Goal: Obtain resource: Obtain resource

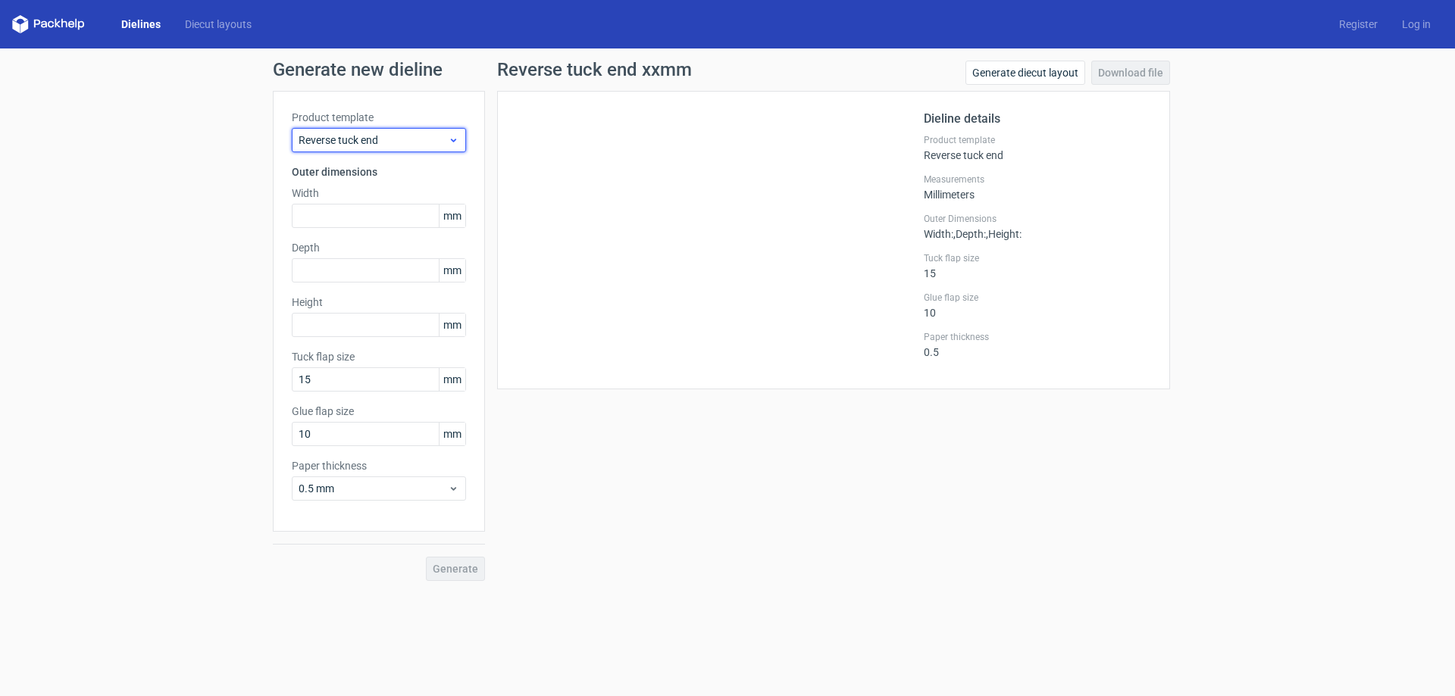
click at [354, 142] on span "Reverse tuck end" at bounding box center [373, 140] width 149 height 15
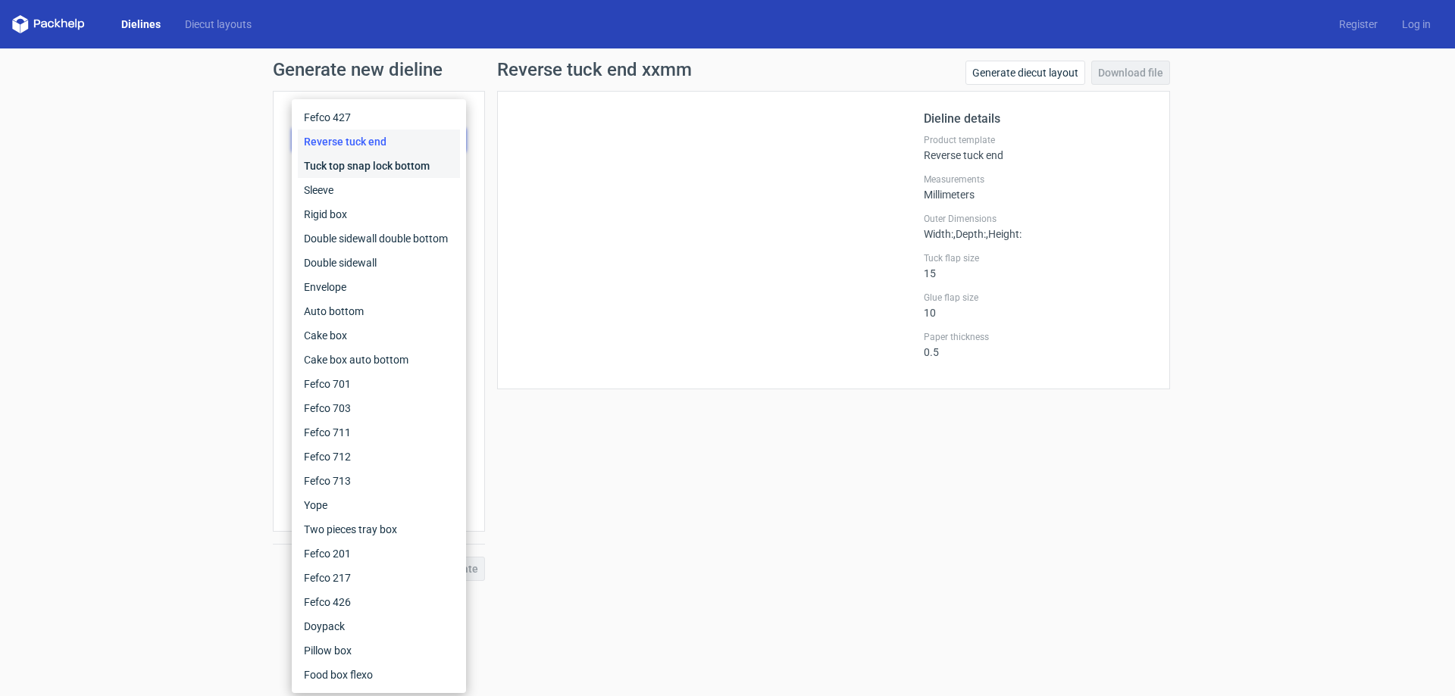
click at [349, 168] on div "Tuck top snap lock bottom" at bounding box center [379, 166] width 162 height 24
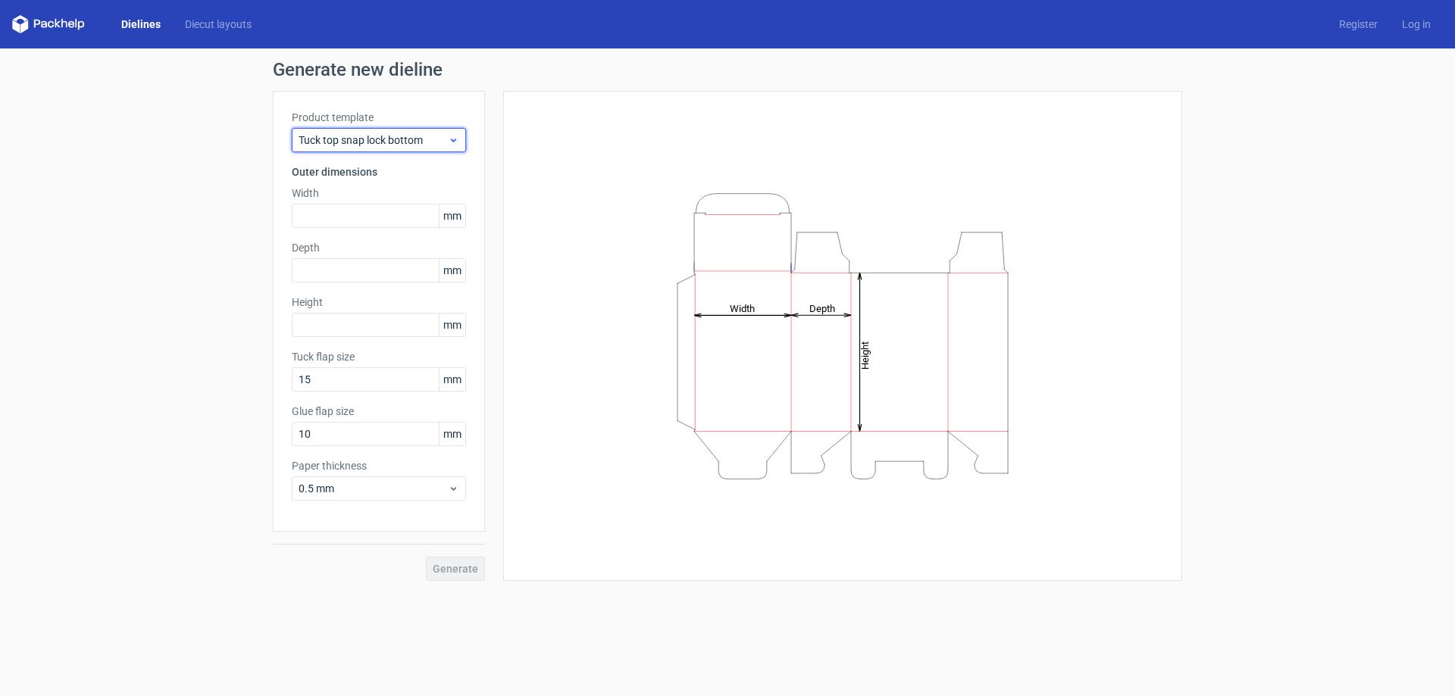
click at [335, 144] on span "Tuck top snap lock bottom" at bounding box center [373, 140] width 149 height 15
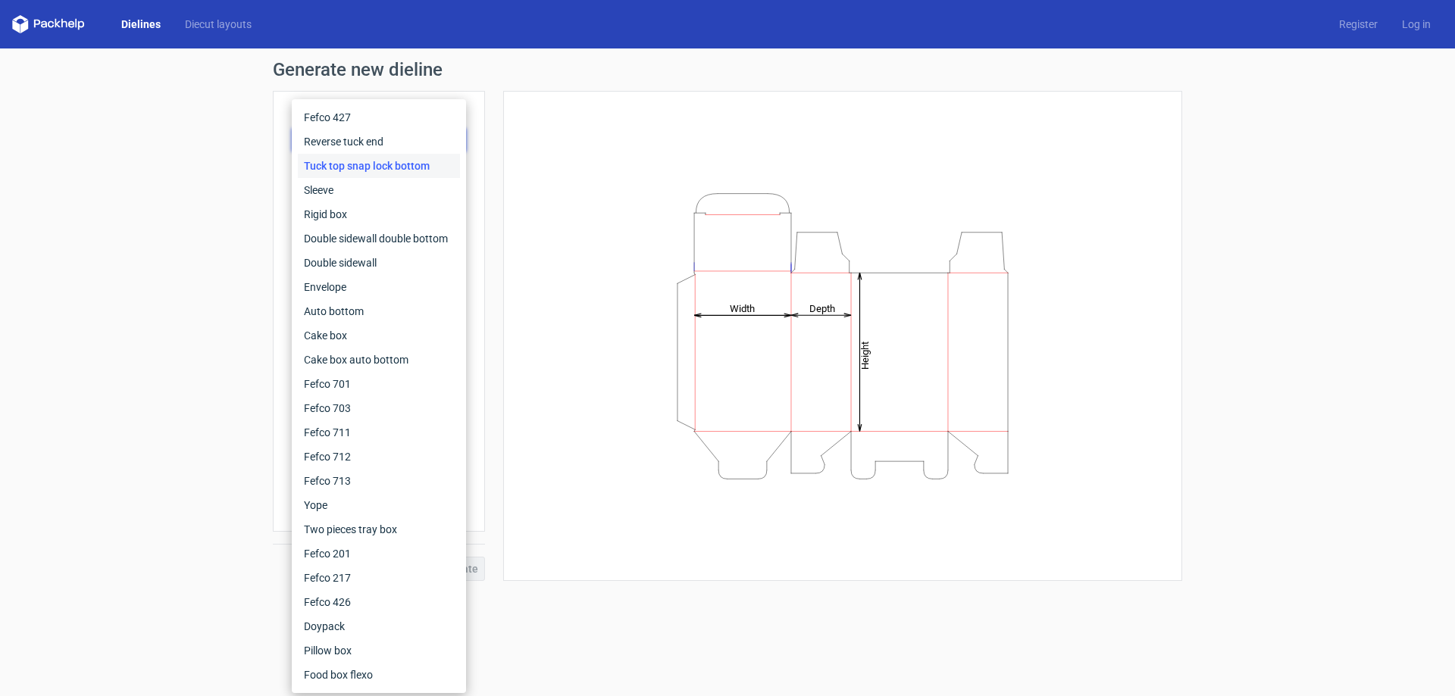
click at [39, 14] on div "Dielines Diecut layouts Register Log in" at bounding box center [727, 24] width 1455 height 49
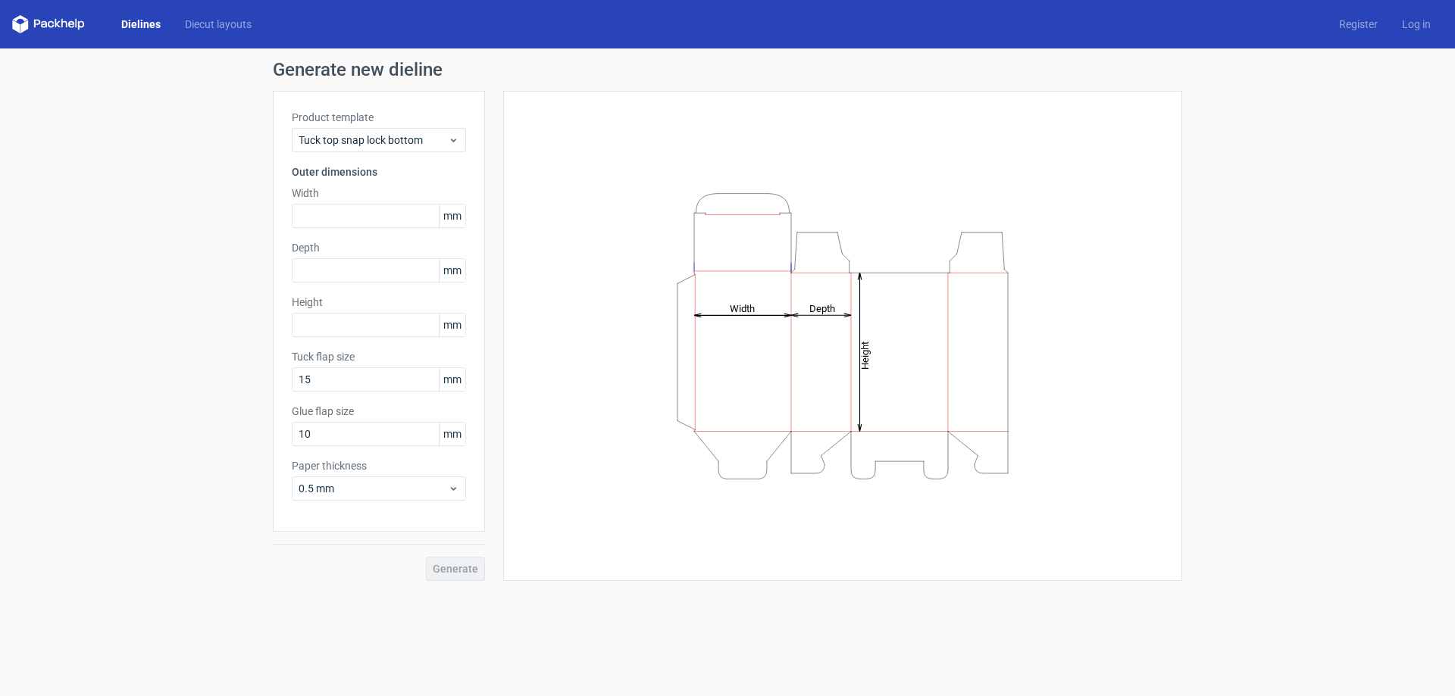
click at [52, 20] on icon at bounding box center [48, 24] width 73 height 18
click at [138, 21] on link "Dielines" at bounding box center [141, 24] width 64 height 15
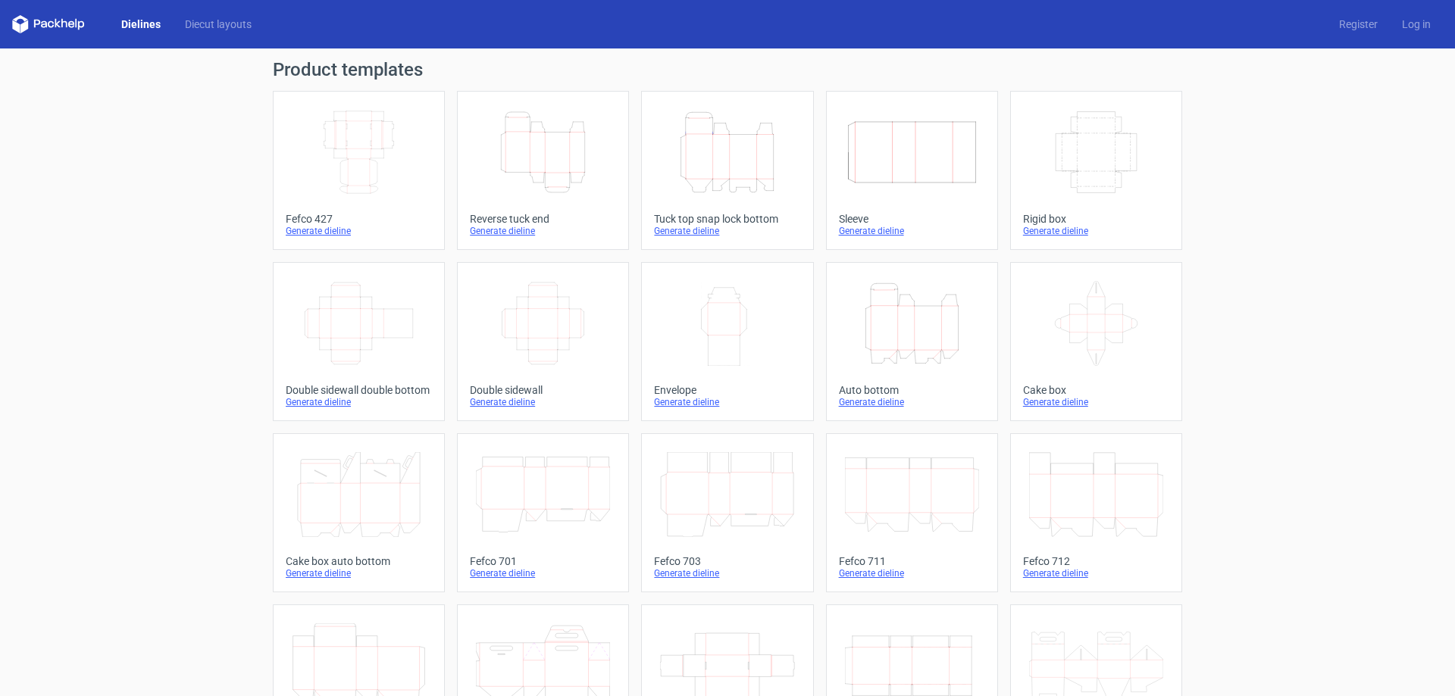
click at [360, 155] on icon "Width Depth Height" at bounding box center [359, 152] width 134 height 85
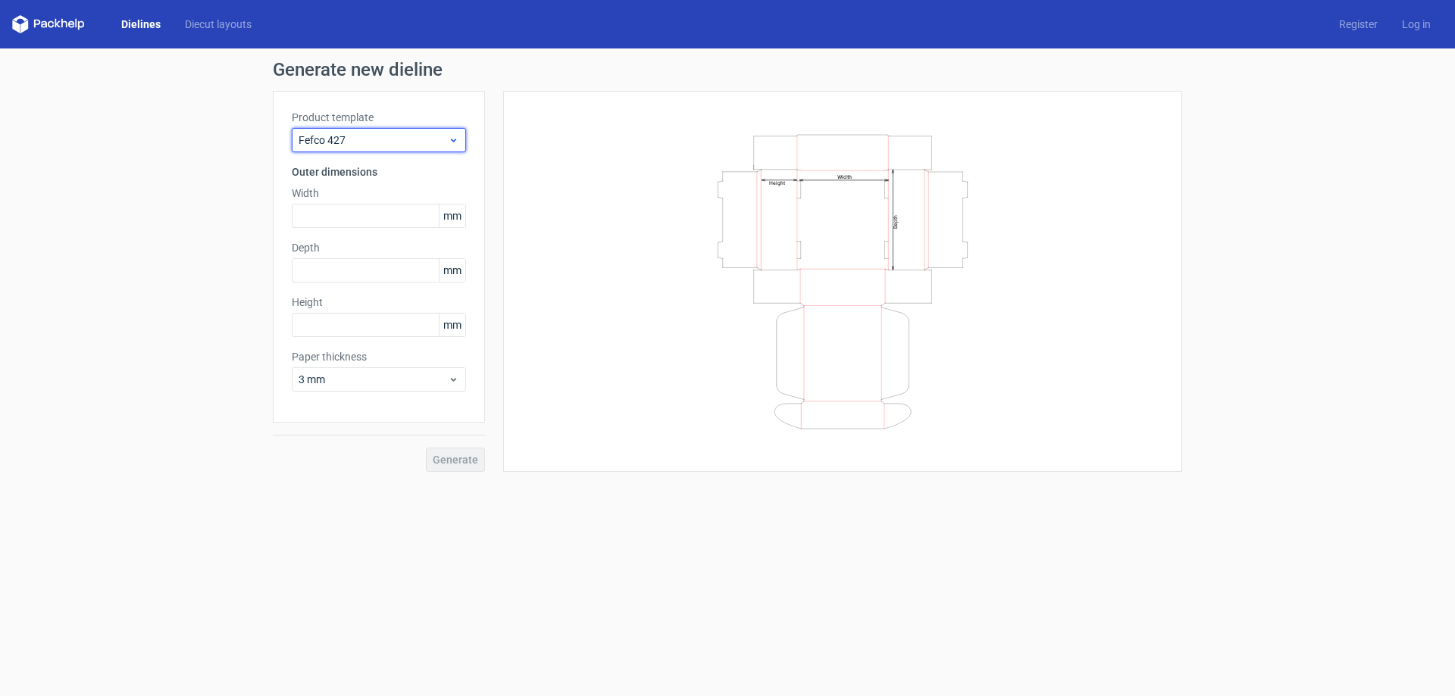
click at [348, 136] on span "Fefco 427" at bounding box center [373, 140] width 149 height 15
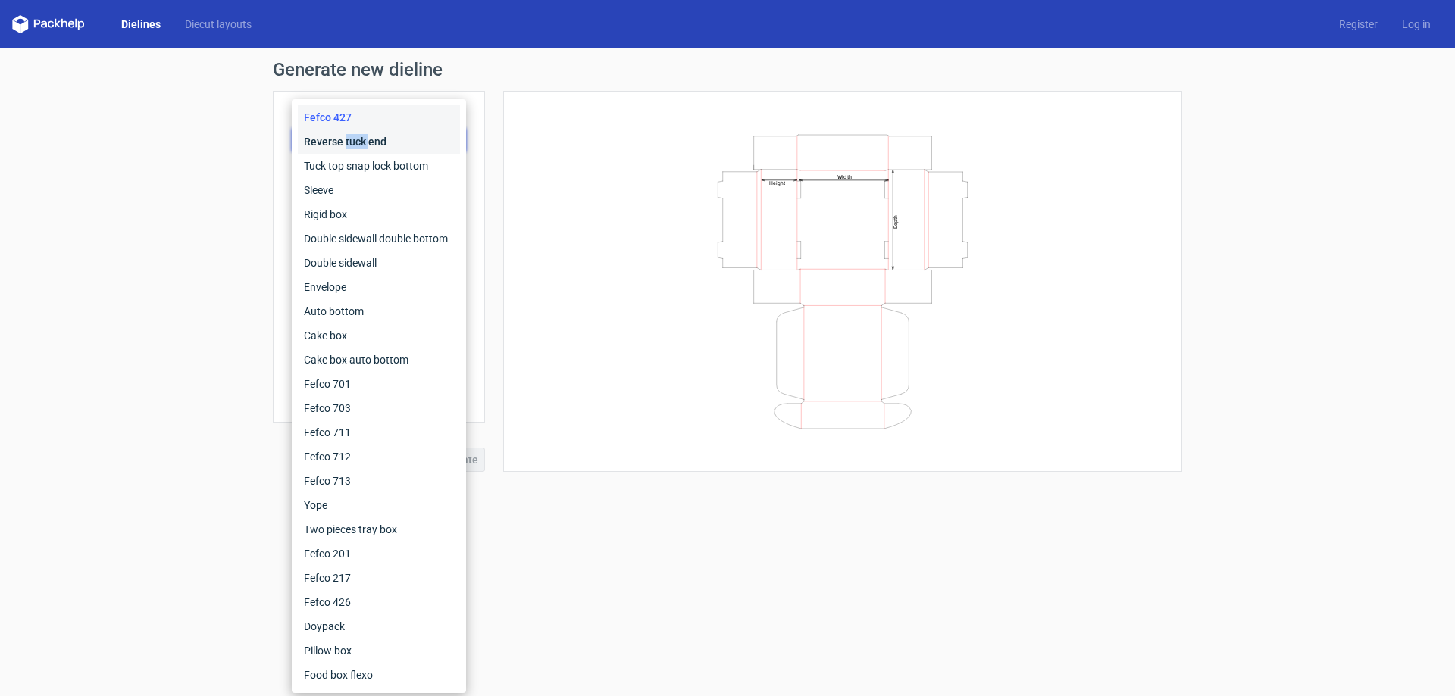
click at [348, 136] on div "Reverse tuck end" at bounding box center [379, 142] width 162 height 24
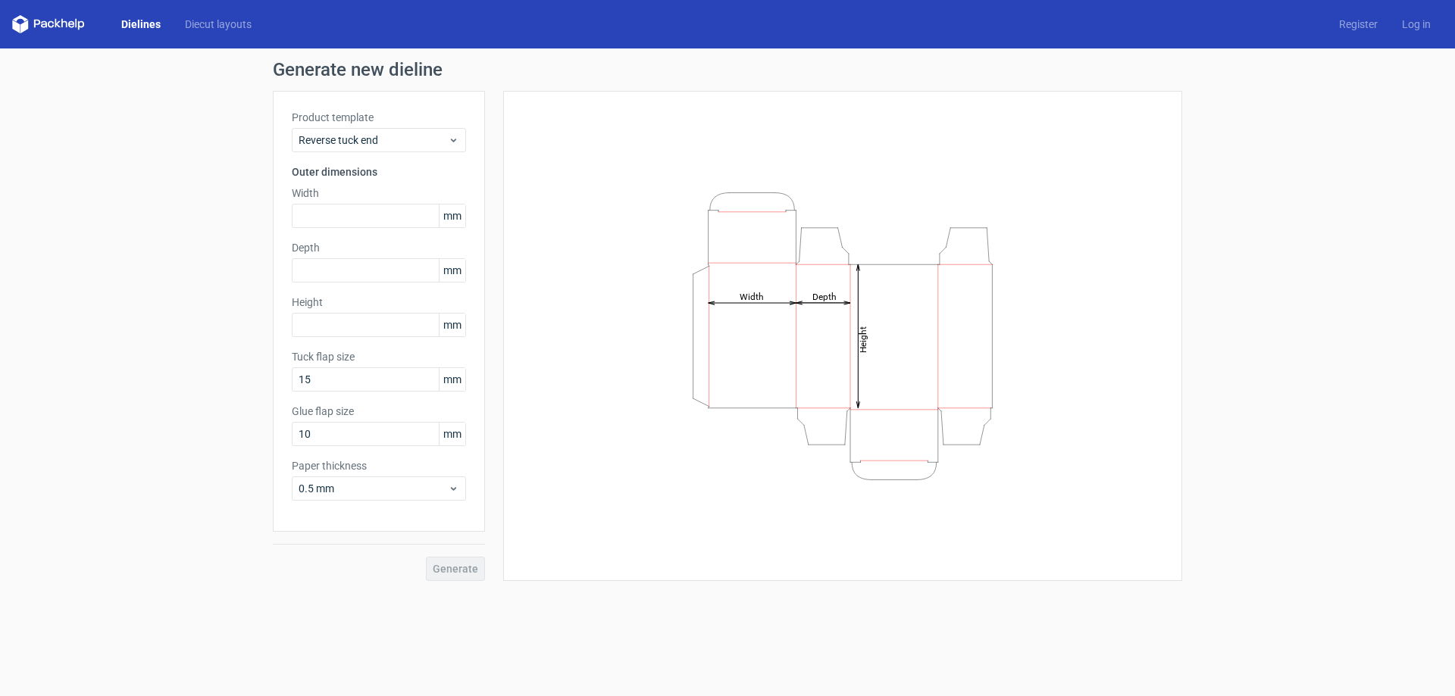
click at [139, 19] on link "Dielines" at bounding box center [141, 24] width 64 height 15
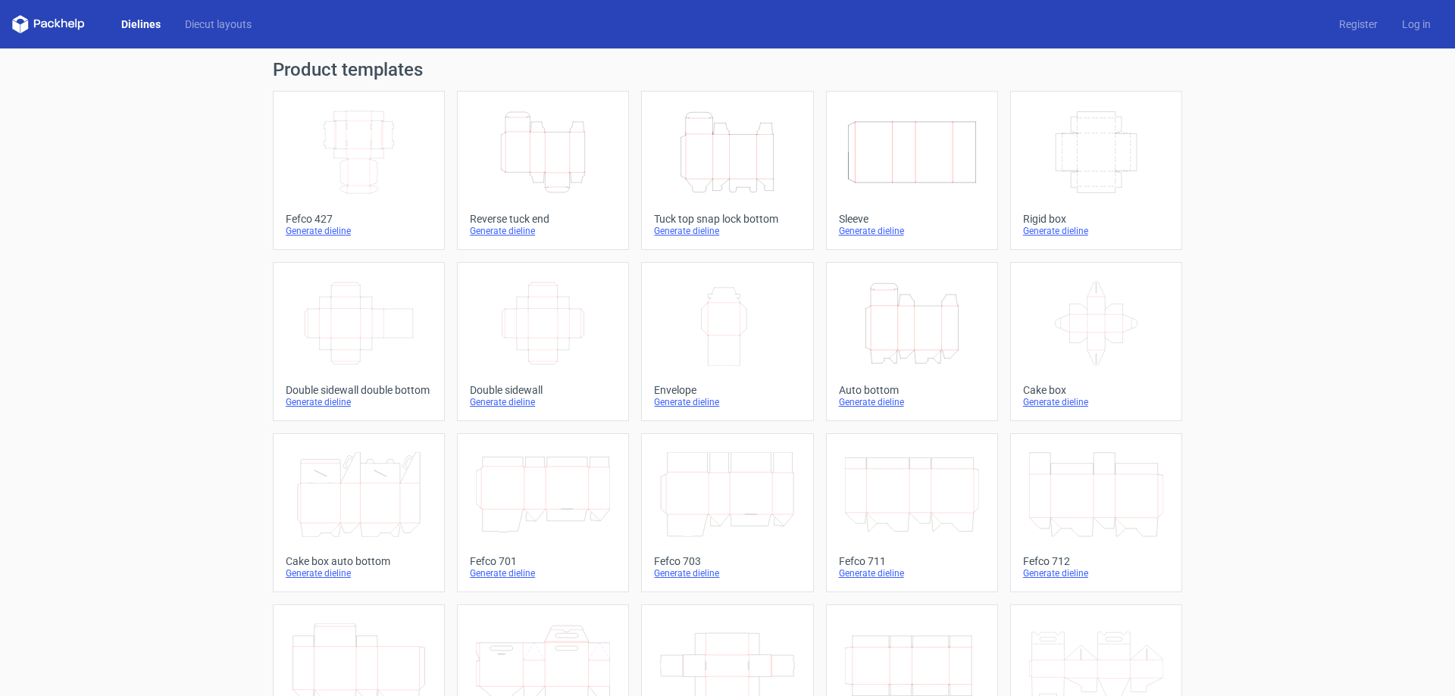
click at [353, 131] on icon "Width Depth Height" at bounding box center [359, 152] width 134 height 85
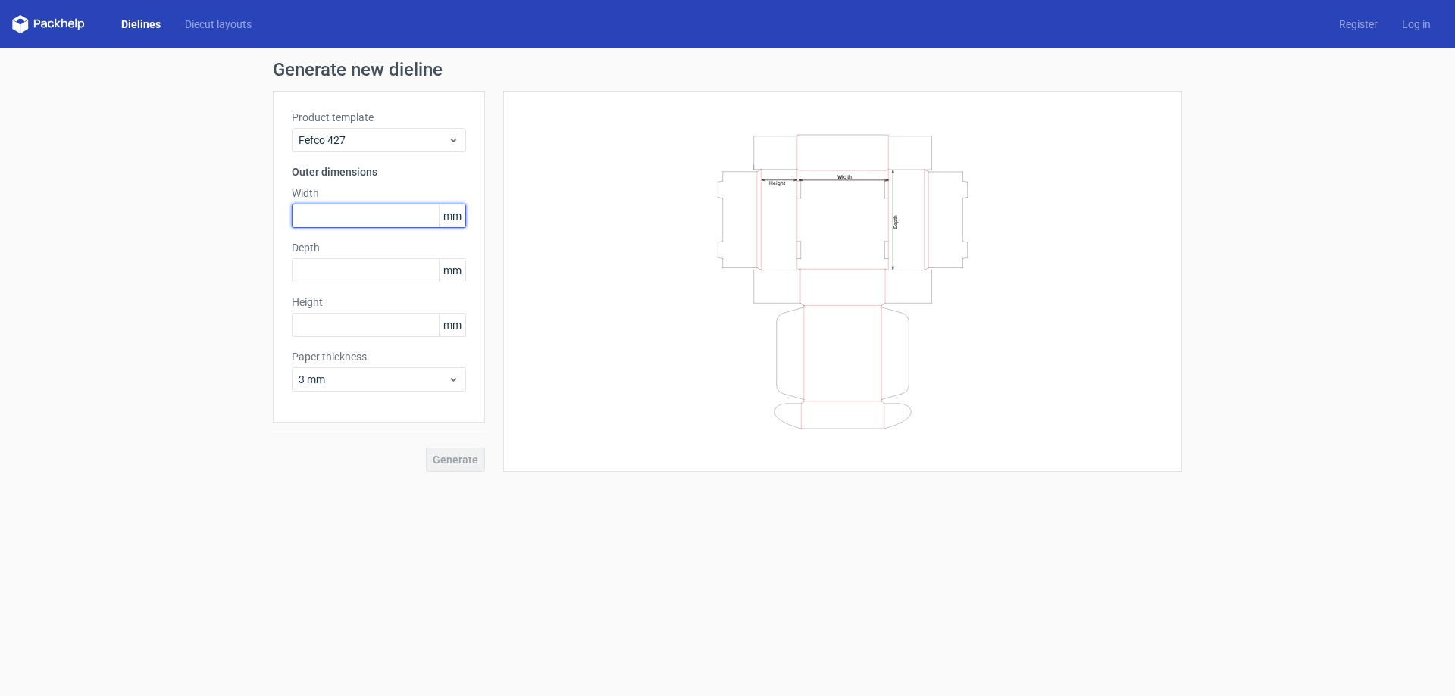
click at [345, 216] on input "text" at bounding box center [379, 216] width 174 height 24
type input "190"
type input "130"
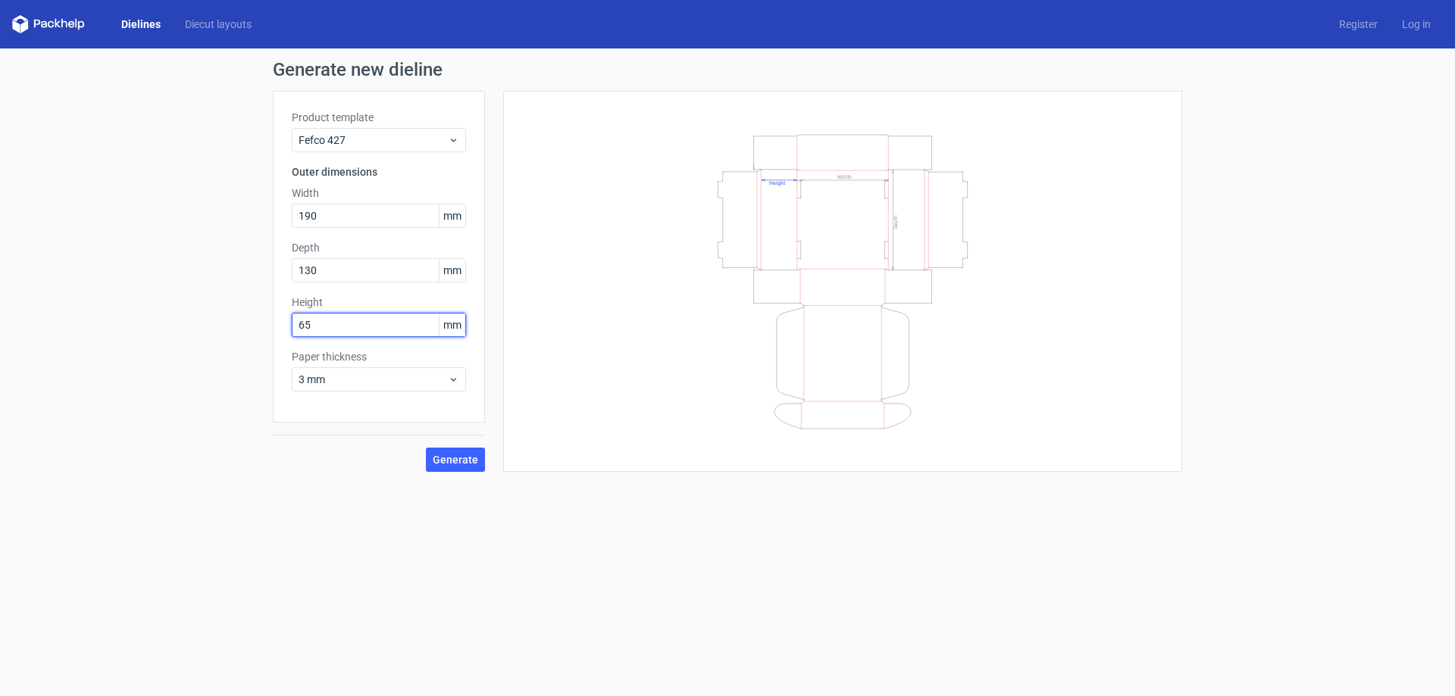
type input "65"
click at [458, 462] on span "Generate" at bounding box center [455, 460] width 45 height 11
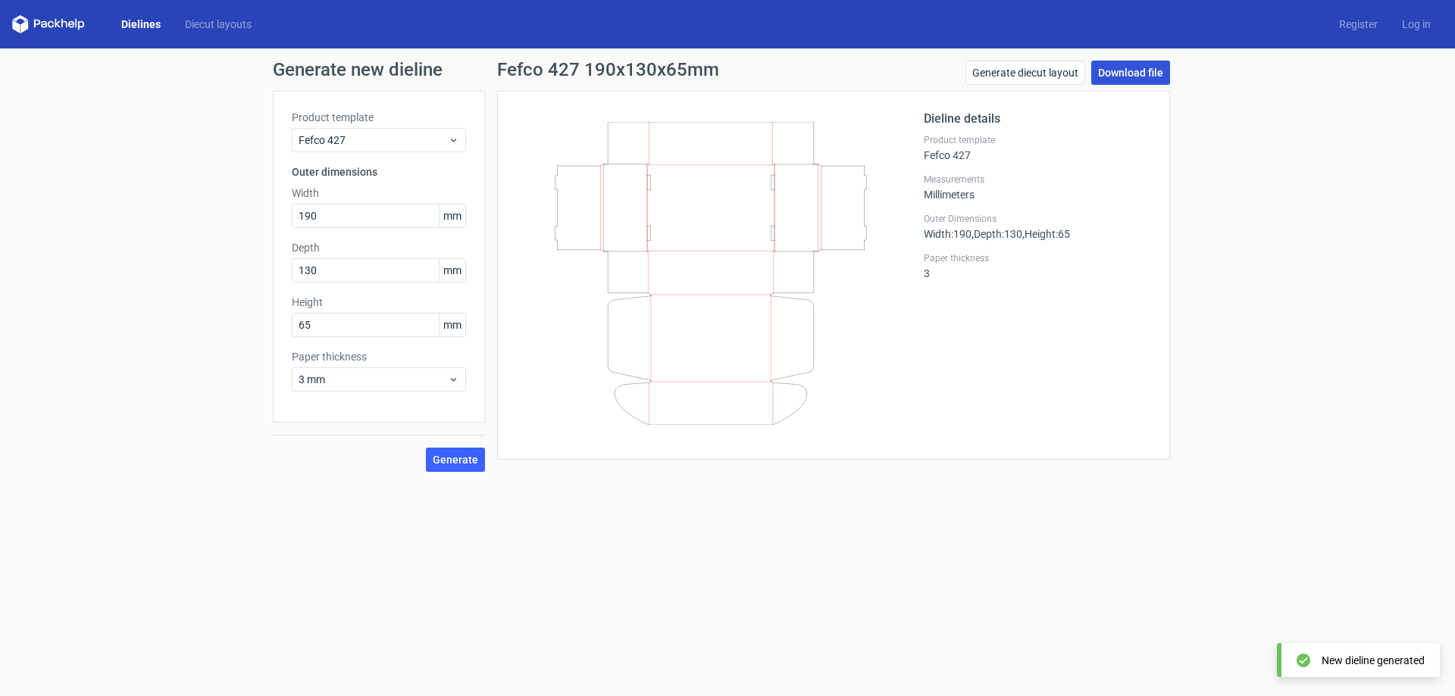
click at [1130, 69] on link "Download file" at bounding box center [1130, 73] width 79 height 24
click at [1122, 73] on link "Download file" at bounding box center [1130, 73] width 79 height 24
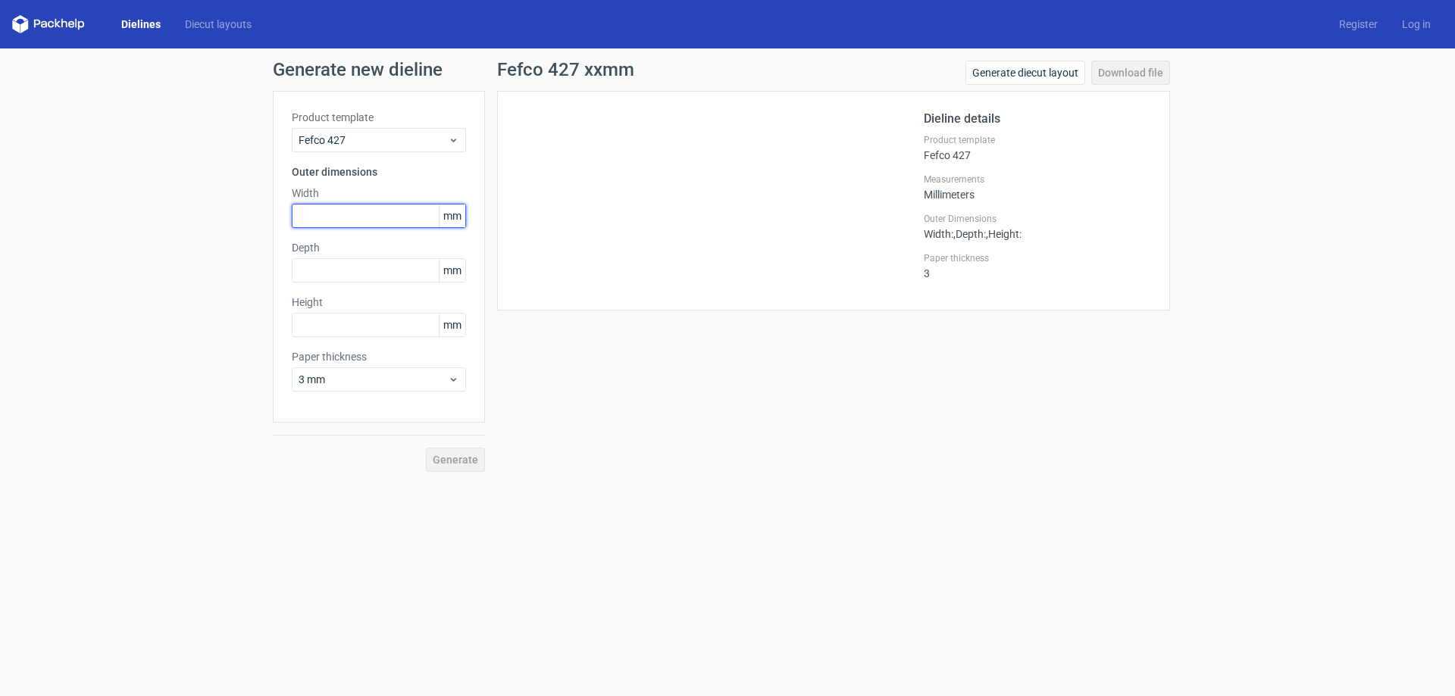
click at [345, 225] on input "text" at bounding box center [379, 216] width 174 height 24
type input "190"
type input "130"
type input "65"
click at [465, 458] on span "Generate" at bounding box center [455, 460] width 45 height 11
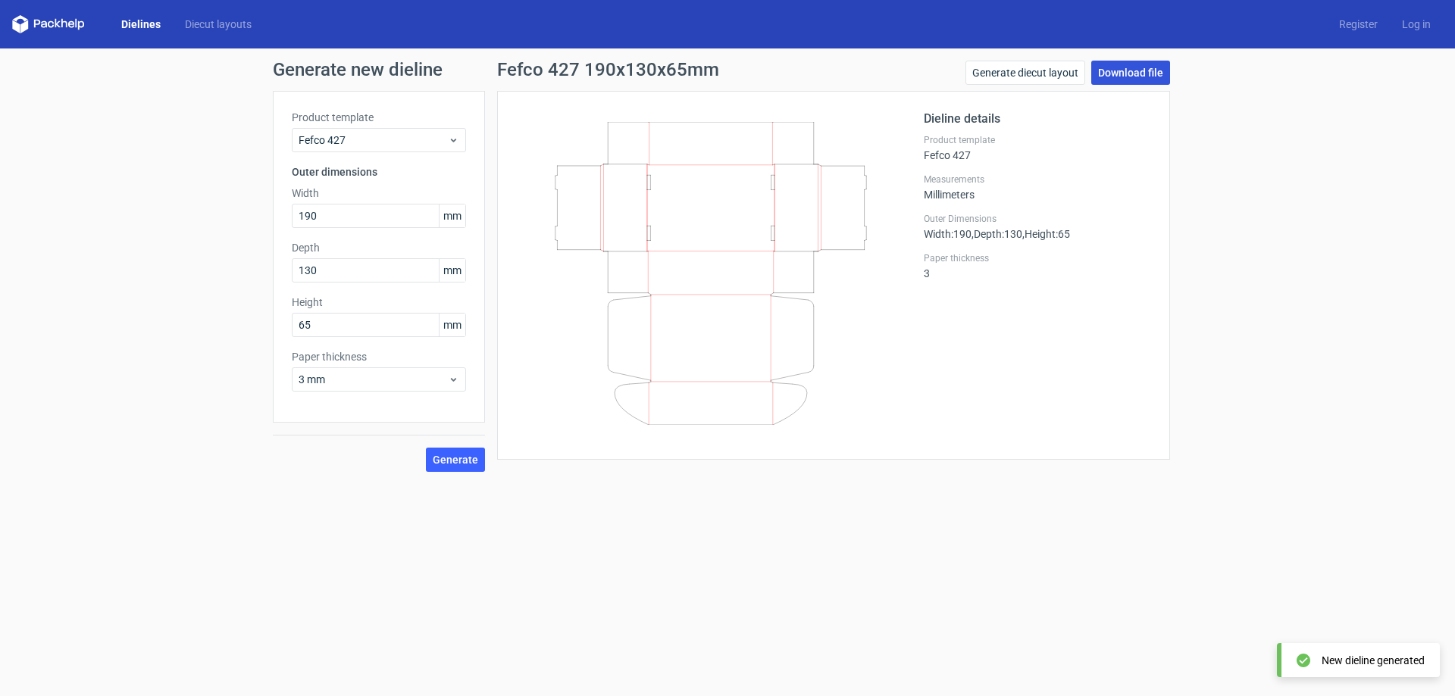
click at [1119, 77] on link "Download file" at bounding box center [1130, 73] width 79 height 24
click at [792, 509] on form "Generate new dieline Product template Fefco 427 Outer dimensions Width 190 mm D…" at bounding box center [727, 373] width 1455 height 648
click at [774, 342] on icon at bounding box center [710, 273] width 365 height 303
click at [1046, 75] on link "Generate diecut layout" at bounding box center [1025, 73] width 120 height 24
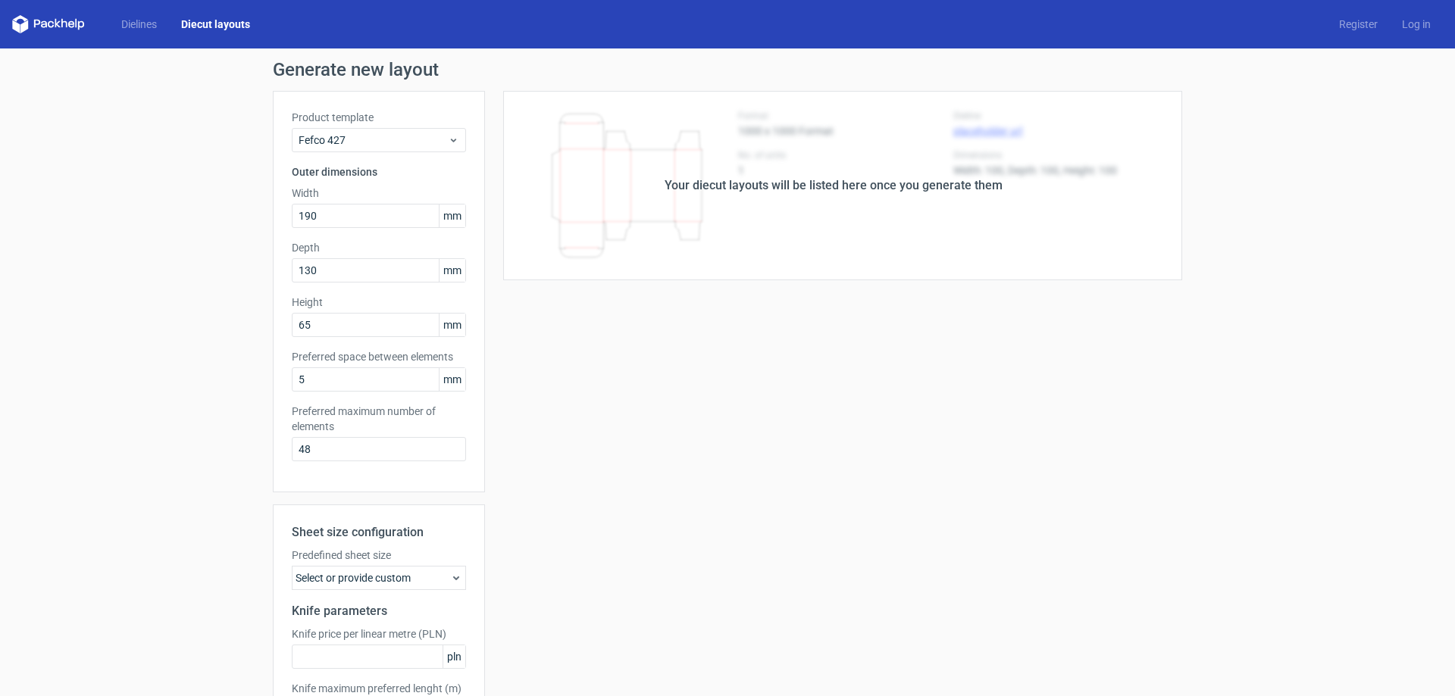
click at [659, 403] on div "Your diecut layouts will be listed here once you generate them Height Depth Wid…" at bounding box center [833, 447] width 697 height 713
click at [766, 186] on div "Your diecut layouts will be listed here once you generate them" at bounding box center [834, 186] width 338 height 18
click at [367, 153] on div "Product template Fefco 427 Outer dimensions Width 190 mm Depth 130 mm Height 65…" at bounding box center [379, 292] width 212 height 402
click at [374, 140] on span "Fefco 427" at bounding box center [373, 140] width 149 height 15
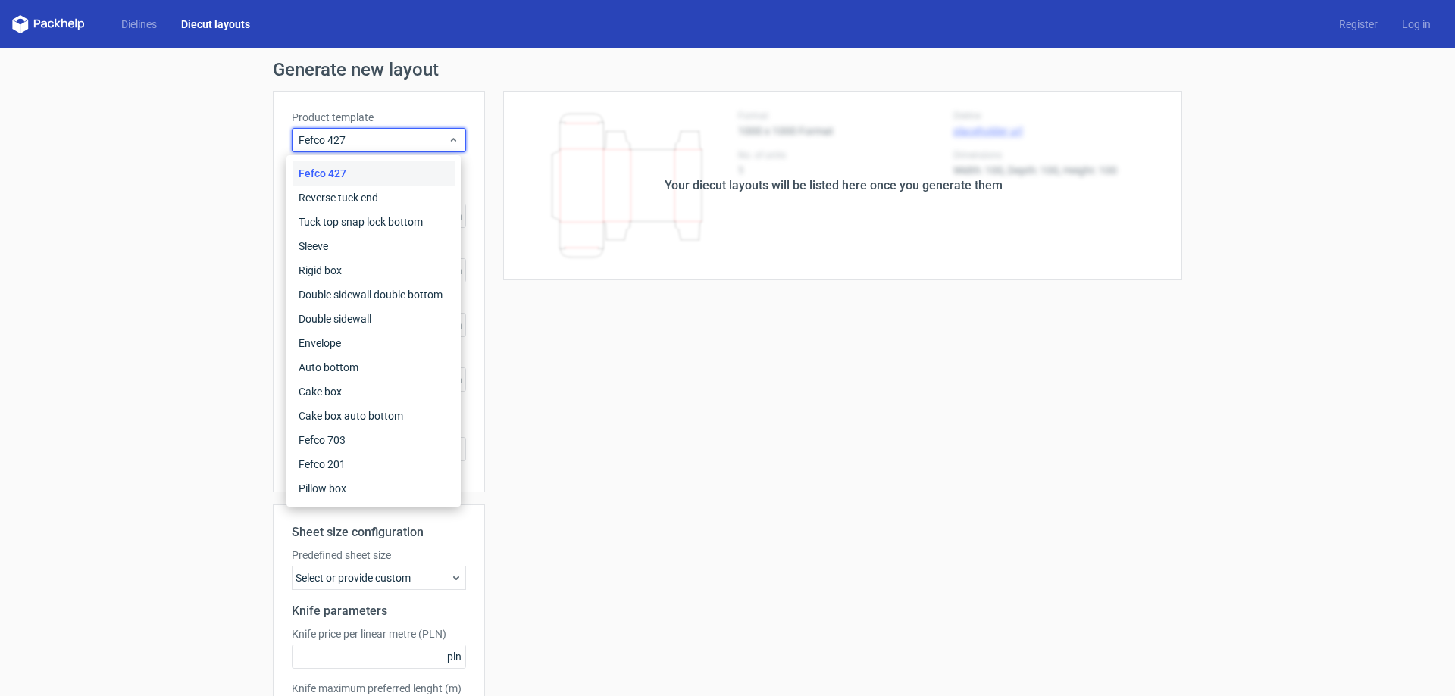
click at [116, 95] on div "Generate new layout Product template Fefco 427 Outer dimensions Width 190 mm De…" at bounding box center [727, 433] width 1455 height 768
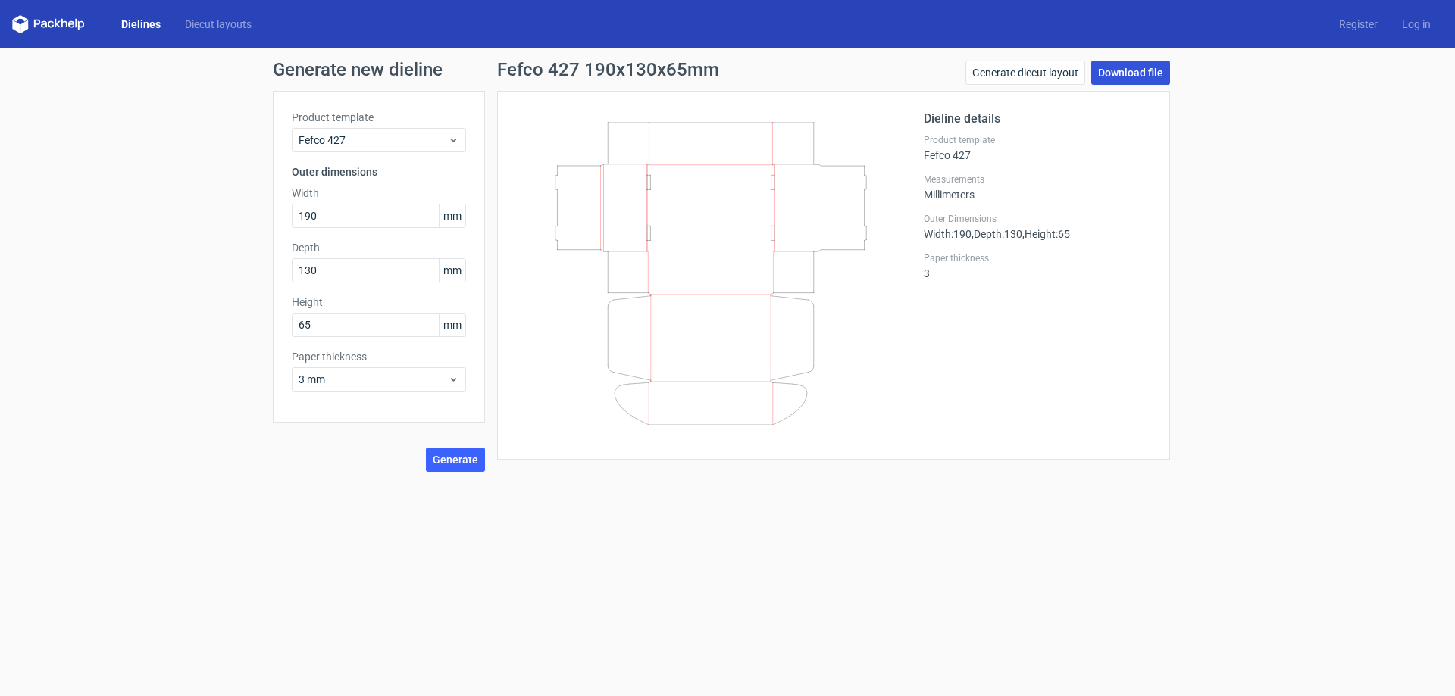
click at [1138, 62] on link "Download file" at bounding box center [1130, 73] width 79 height 24
click at [208, 24] on link "Diecut layouts" at bounding box center [218, 24] width 91 height 15
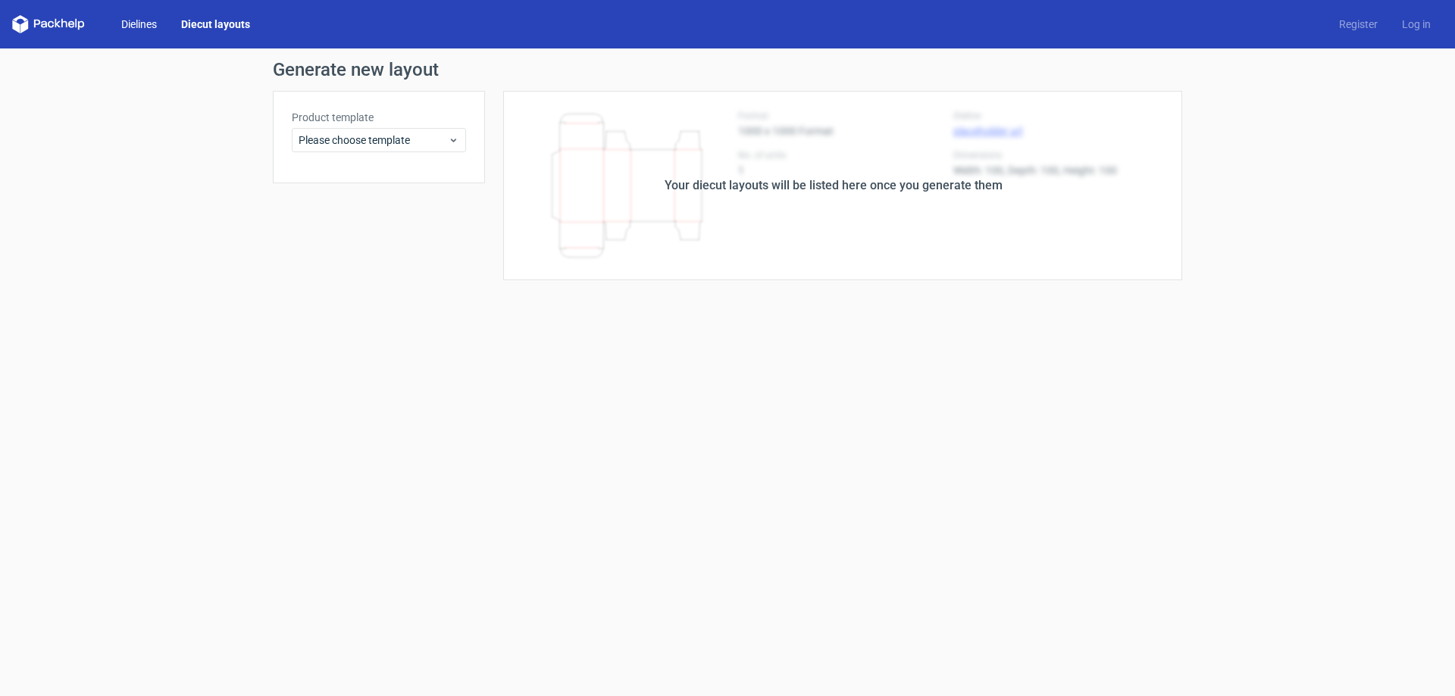
click at [125, 23] on link "Dielines" at bounding box center [139, 24] width 60 height 15
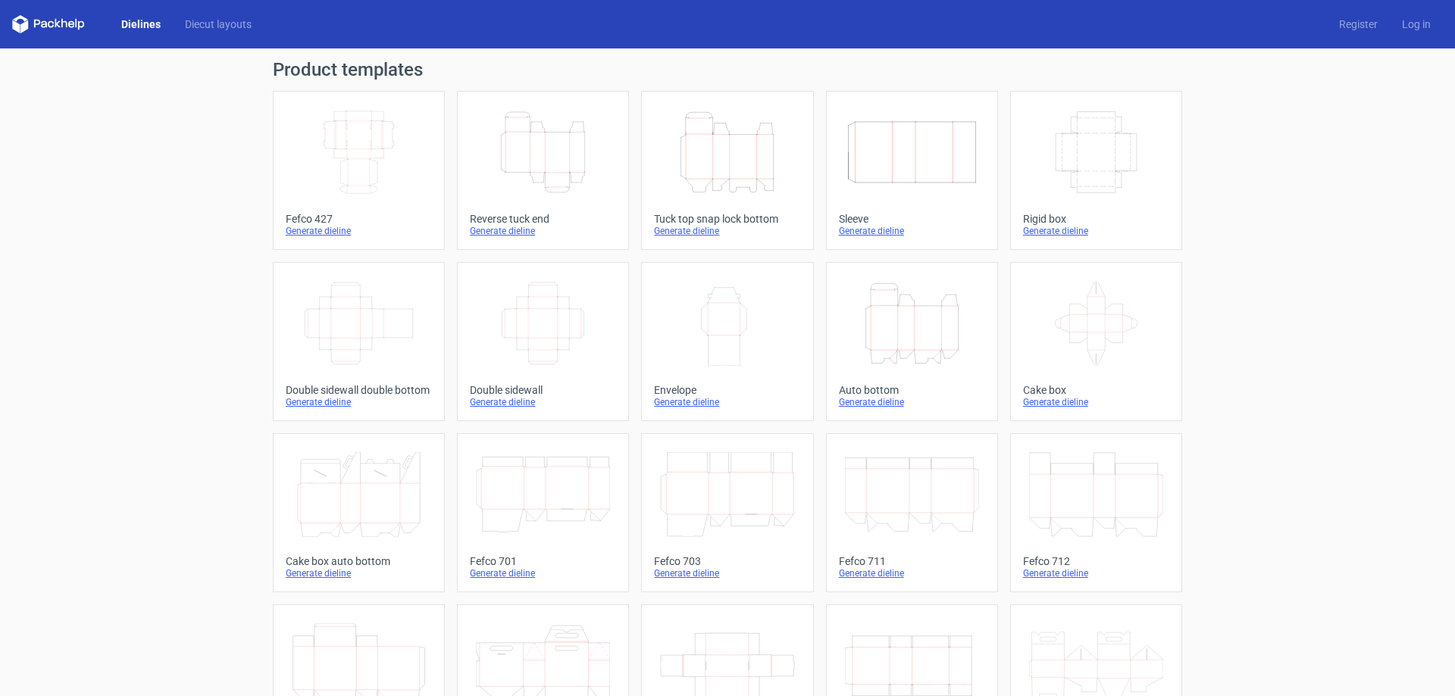
click at [312, 228] on div "Generate dieline" at bounding box center [359, 231] width 146 height 12
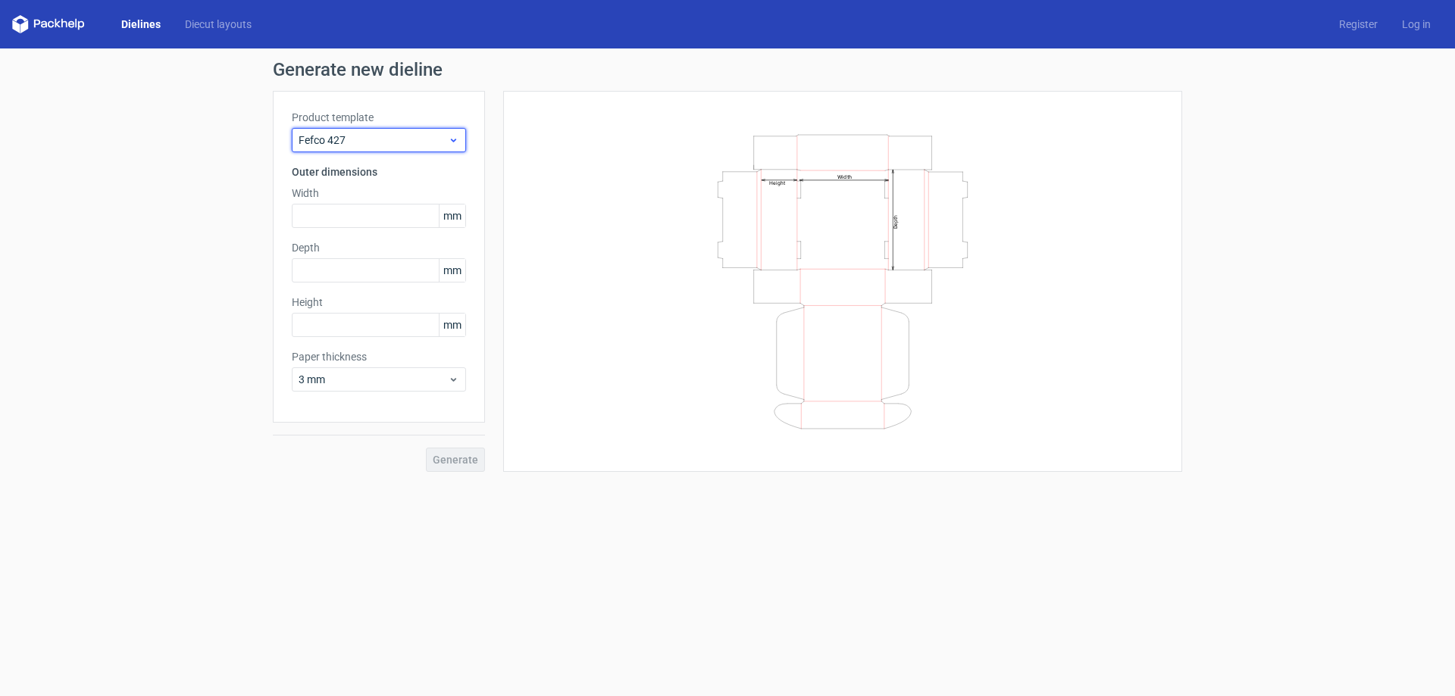
click at [340, 143] on span "Fefco 427" at bounding box center [373, 140] width 149 height 15
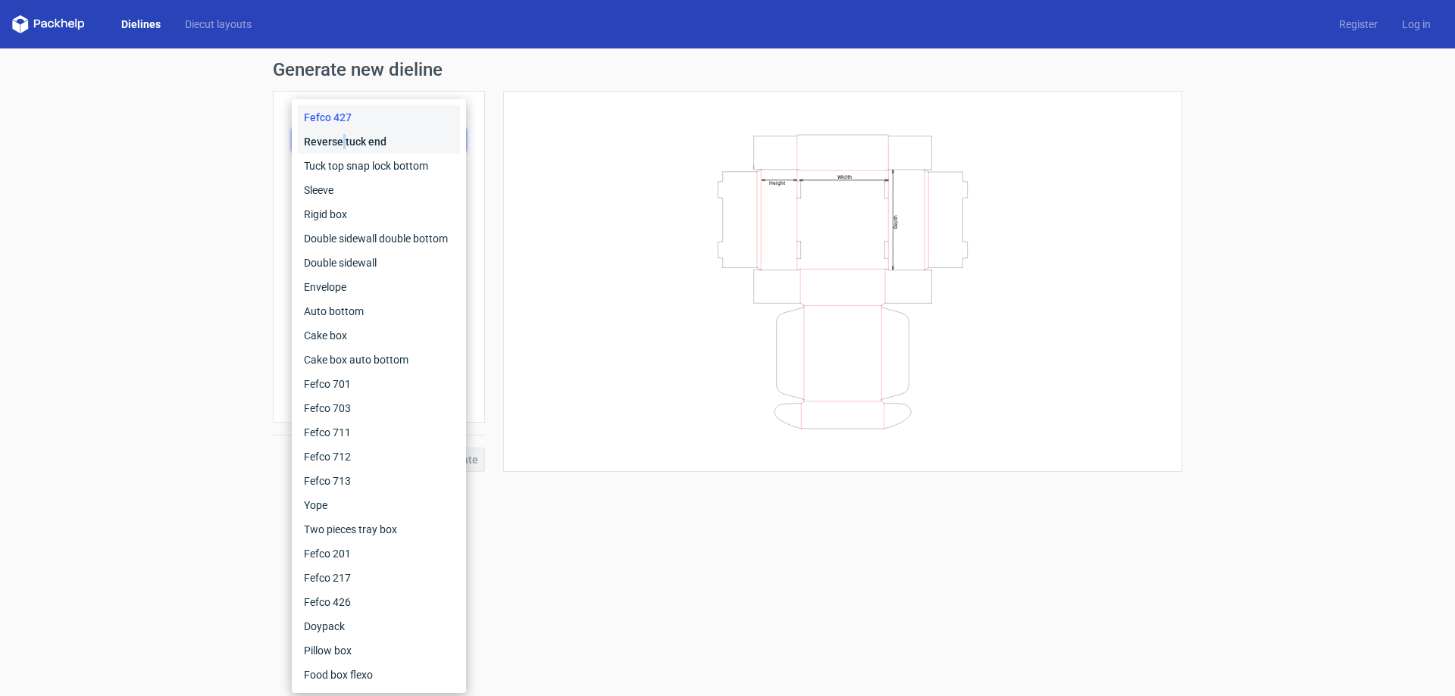
click at [340, 143] on div "Reverse tuck end" at bounding box center [379, 142] width 162 height 24
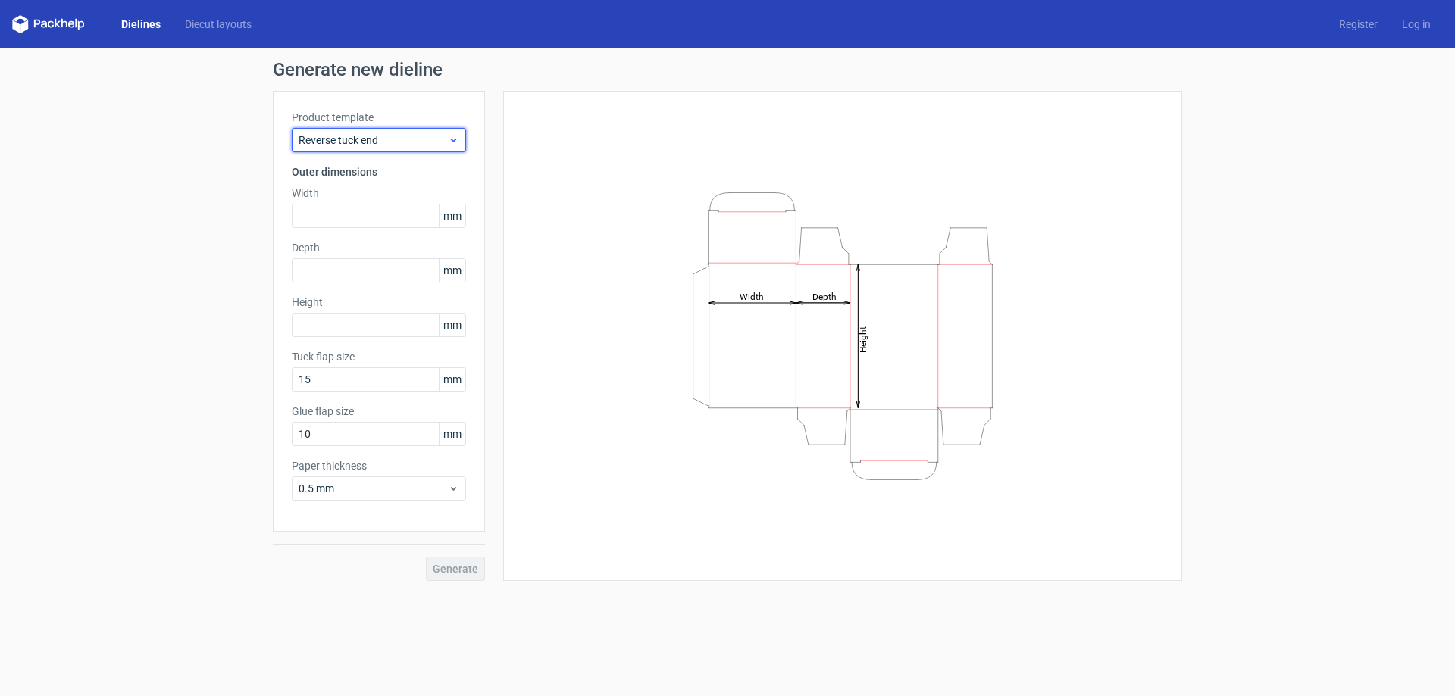
click at [343, 139] on span "Reverse tuck end" at bounding box center [373, 140] width 149 height 15
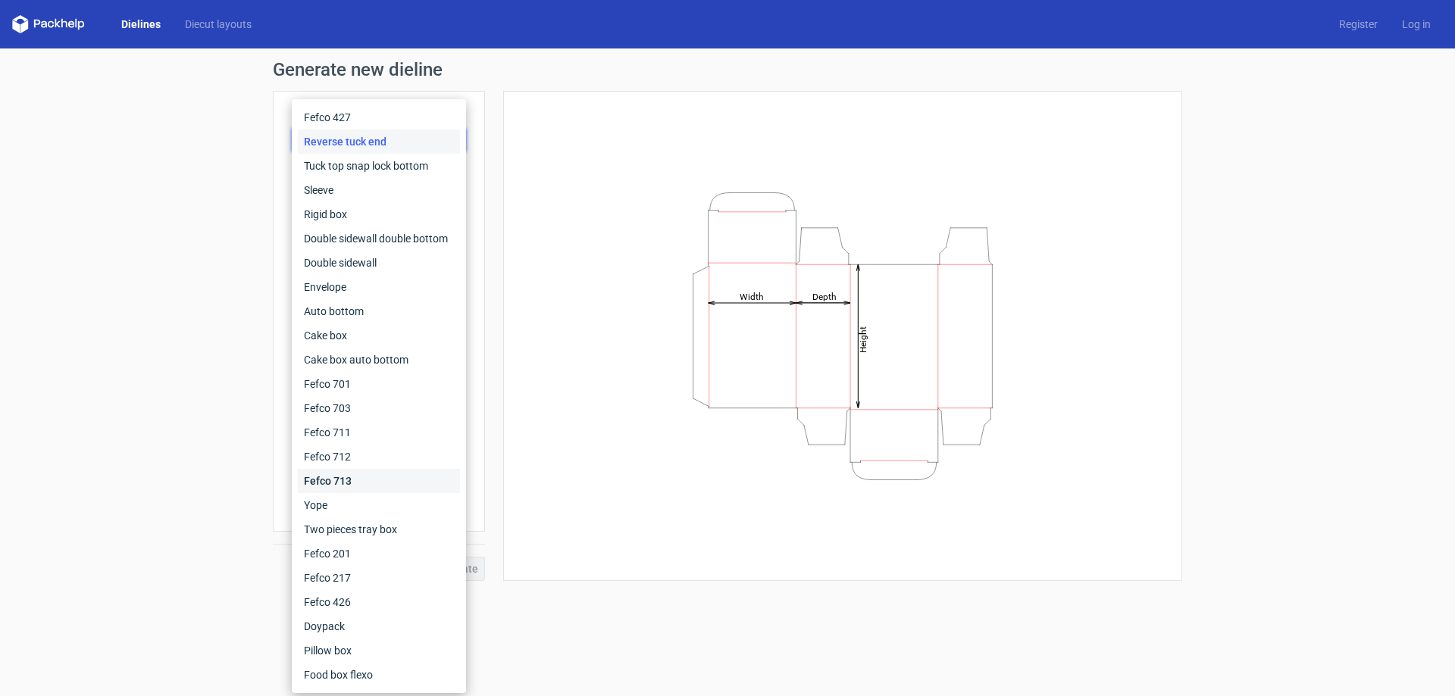
click at [349, 471] on div "Fefco 713" at bounding box center [379, 481] width 162 height 24
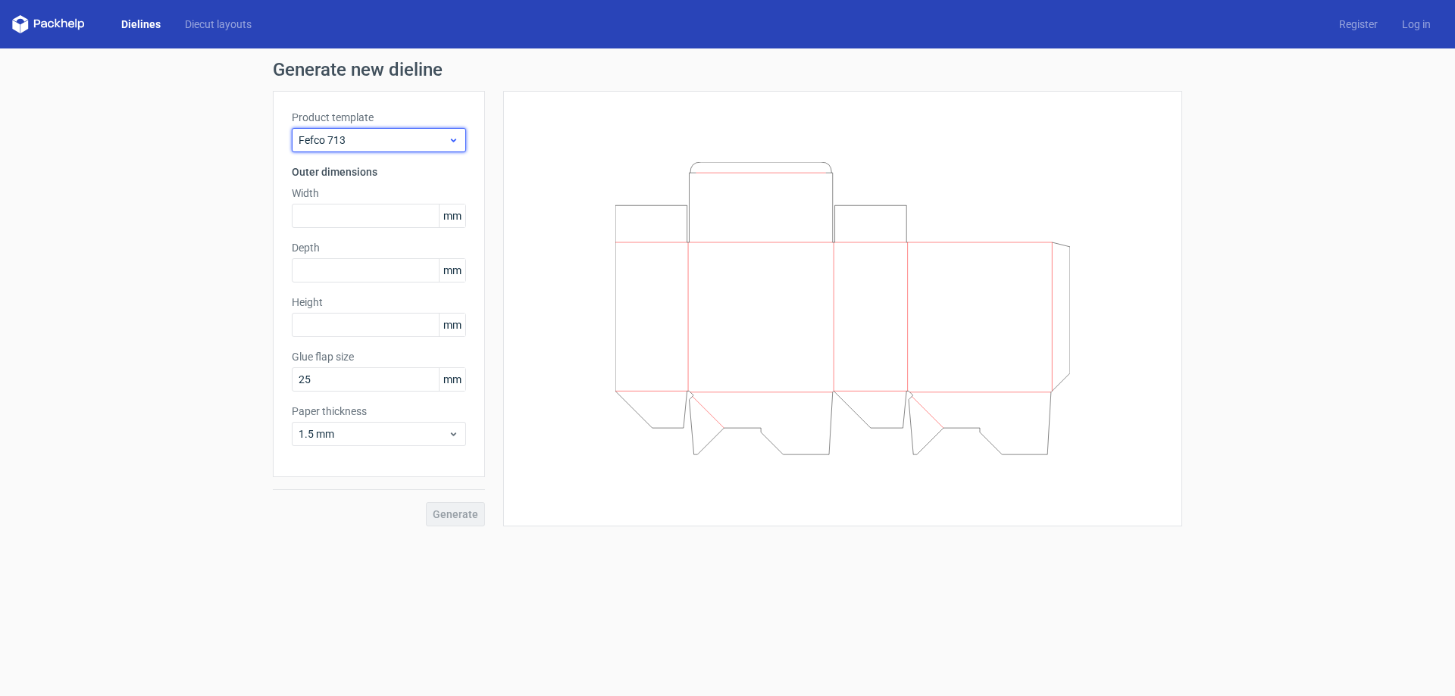
click at [336, 145] on span "Fefco 713" at bounding box center [373, 140] width 149 height 15
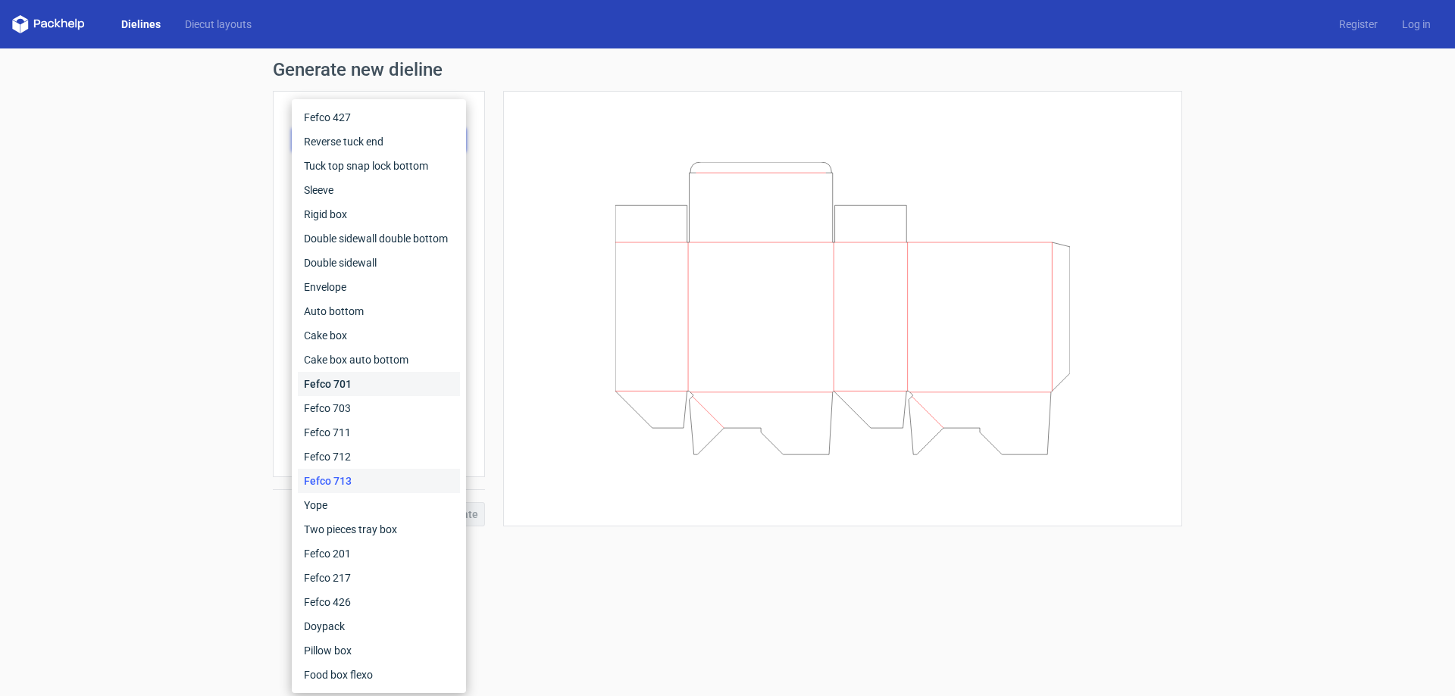
click at [344, 385] on div "Fefco 701" at bounding box center [379, 384] width 162 height 24
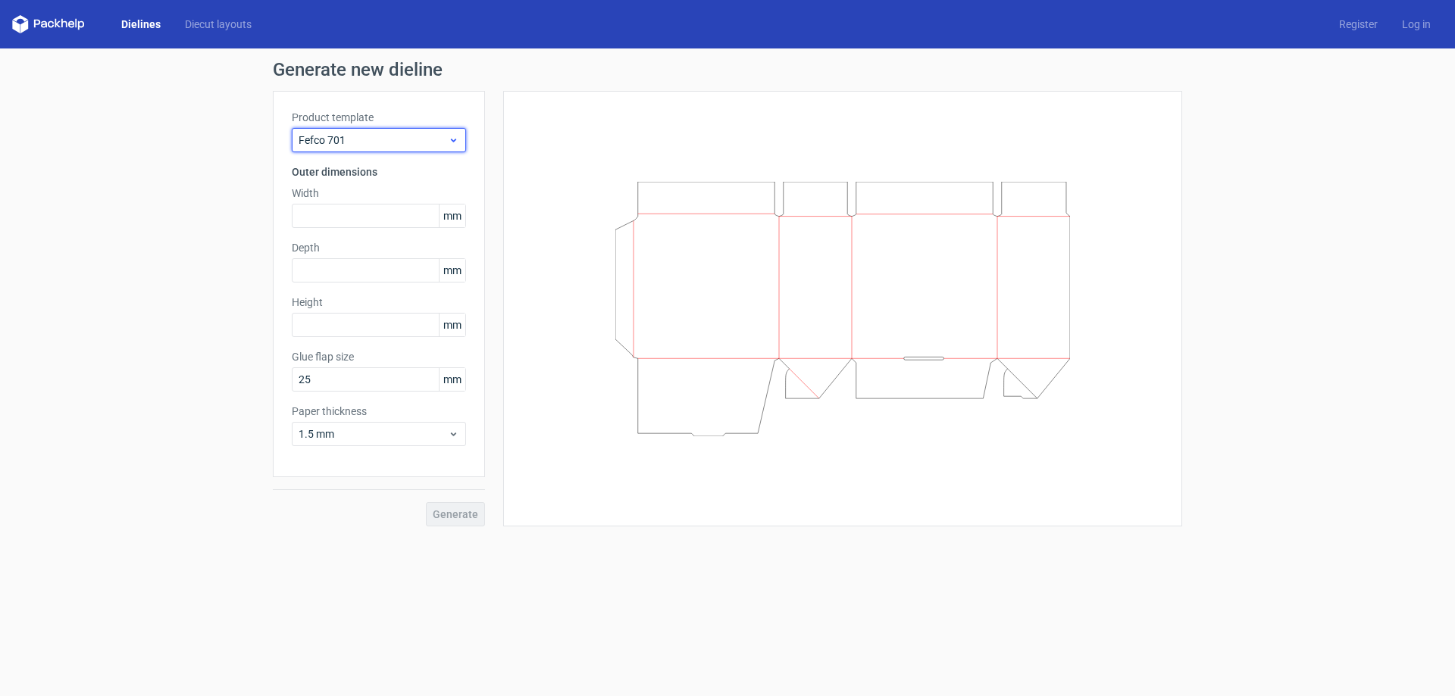
click at [360, 151] on div "Fefco 701" at bounding box center [379, 140] width 174 height 24
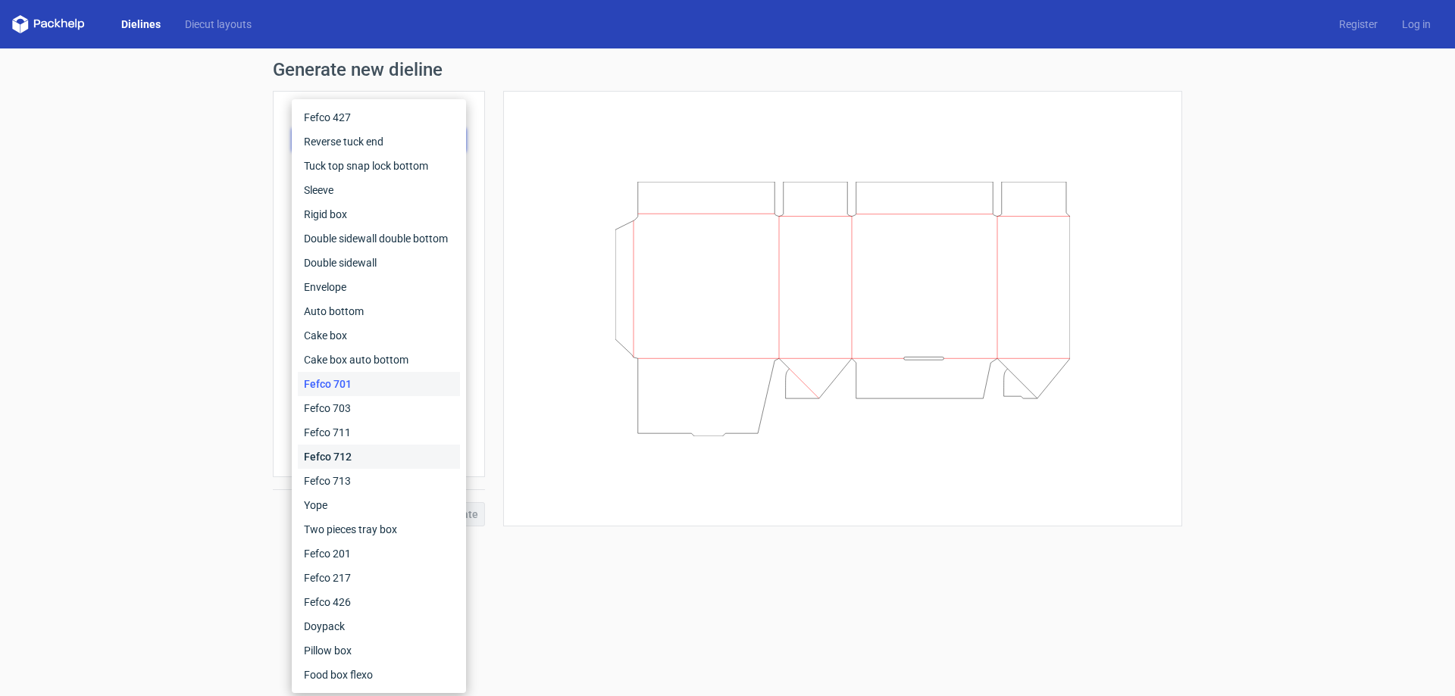
click at [360, 458] on div "Fefco 712" at bounding box center [379, 457] width 162 height 24
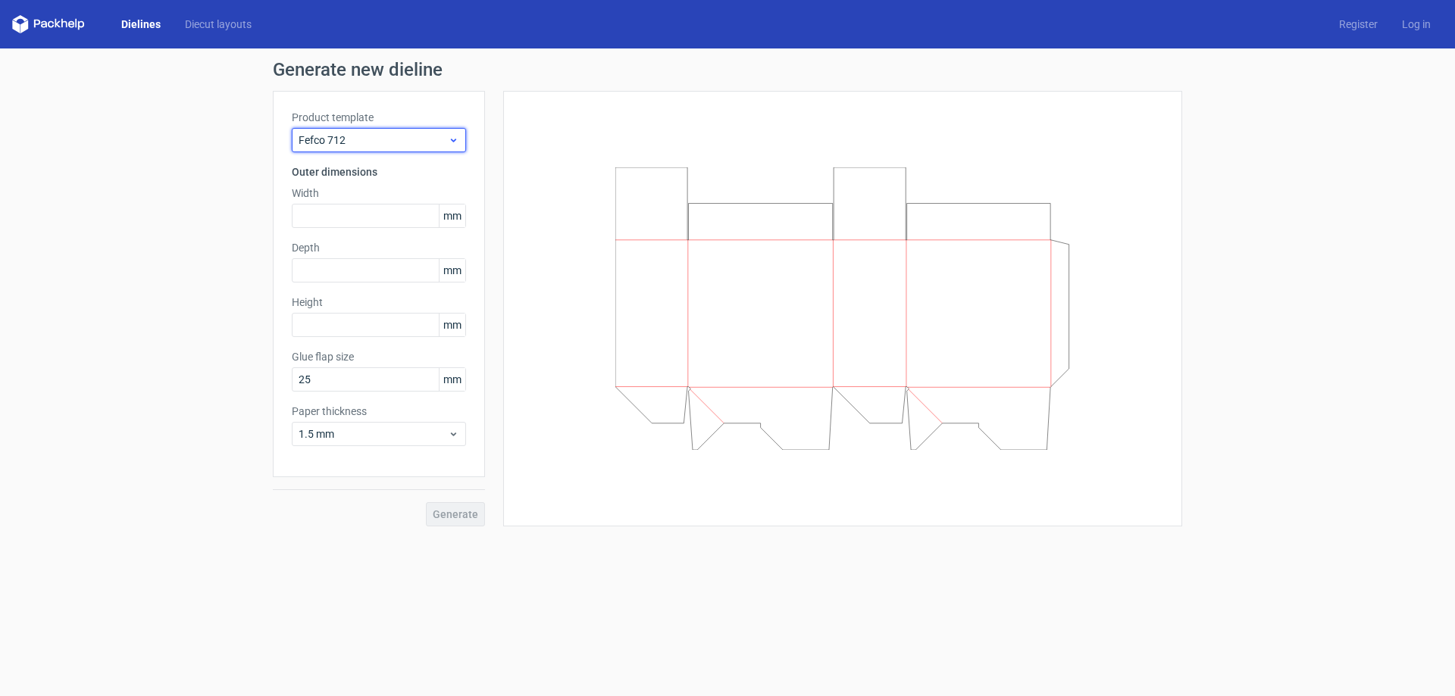
click at [385, 131] on div "Fefco 712" at bounding box center [379, 140] width 174 height 24
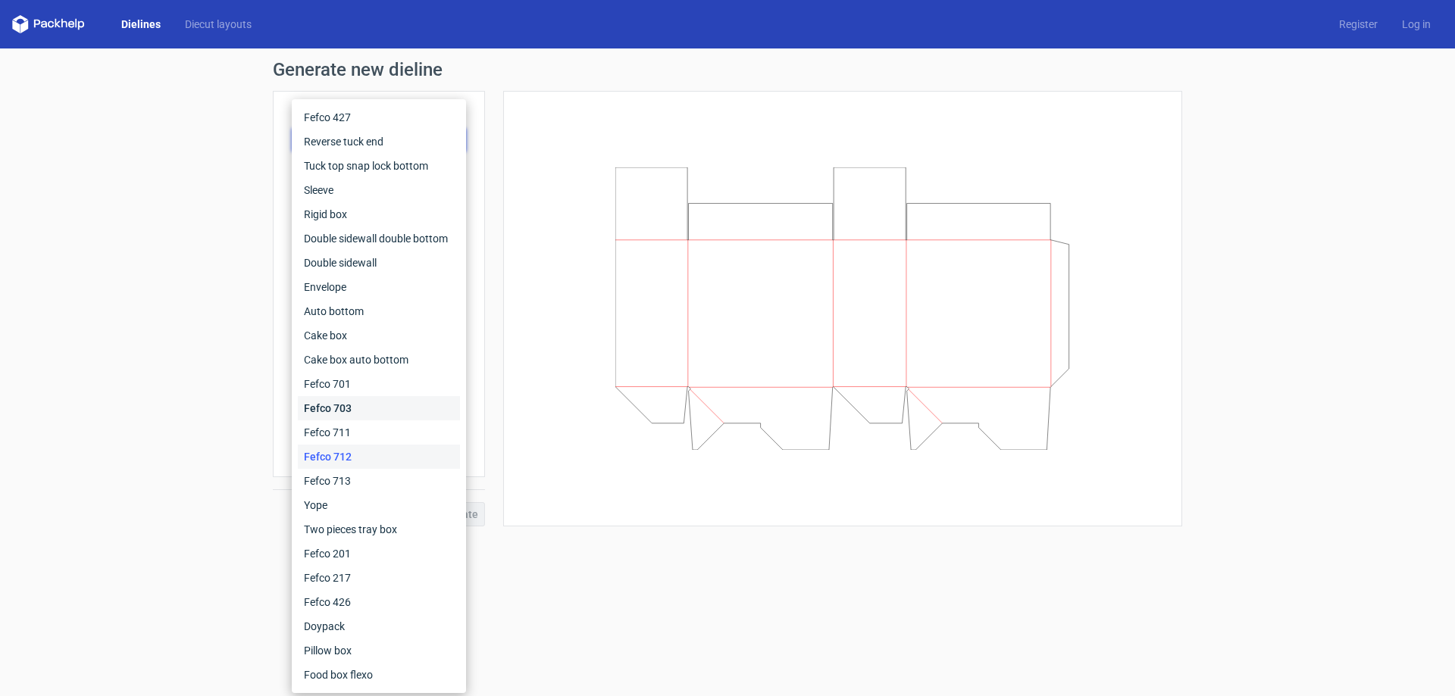
click at [341, 406] on div "Fefco 703" at bounding box center [379, 408] width 162 height 24
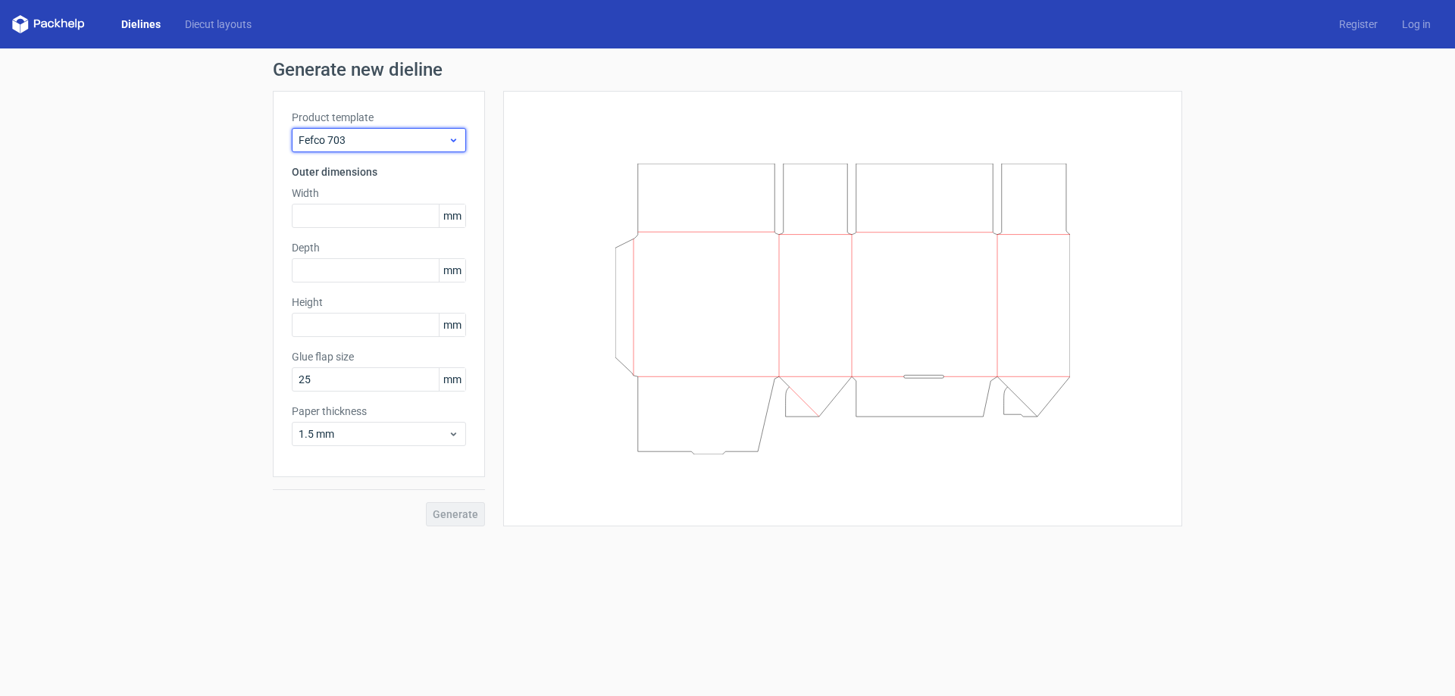
click at [352, 139] on span "Fefco 703" at bounding box center [373, 140] width 149 height 15
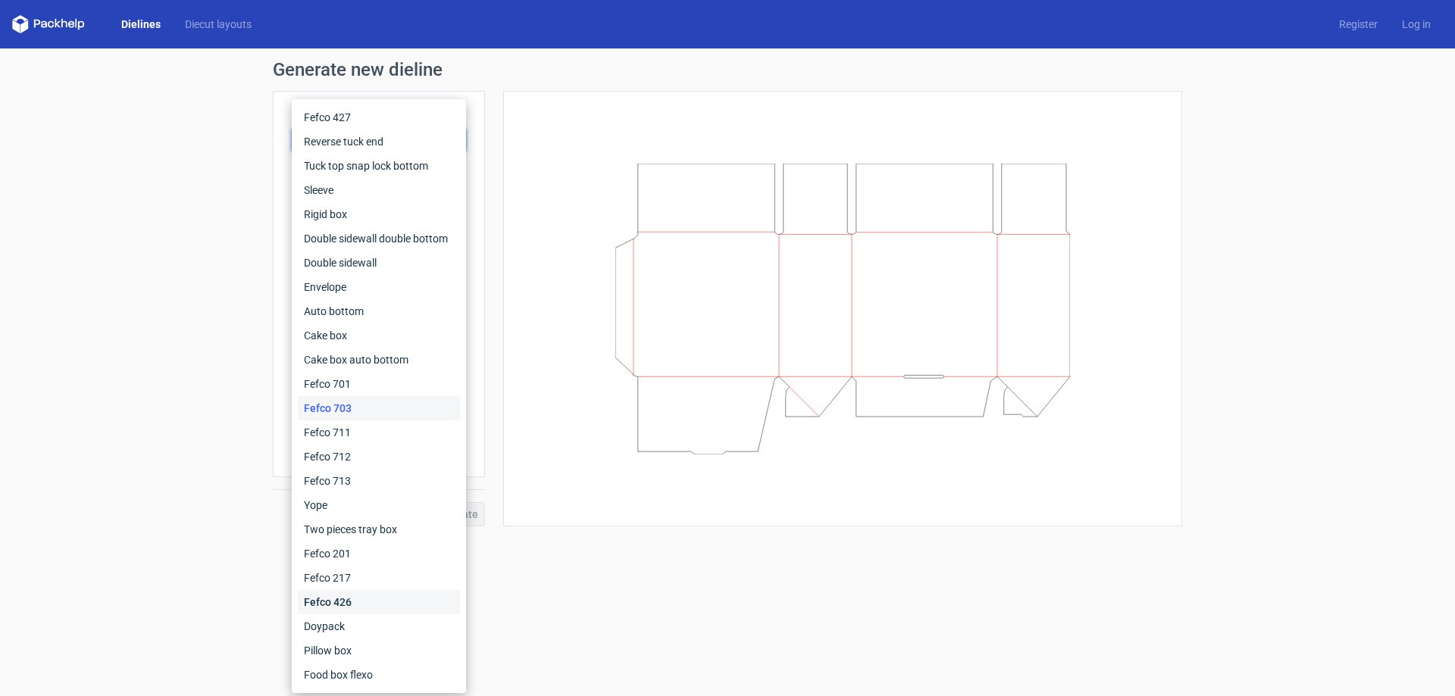
click at [350, 600] on div "Fefco 426" at bounding box center [379, 602] width 162 height 24
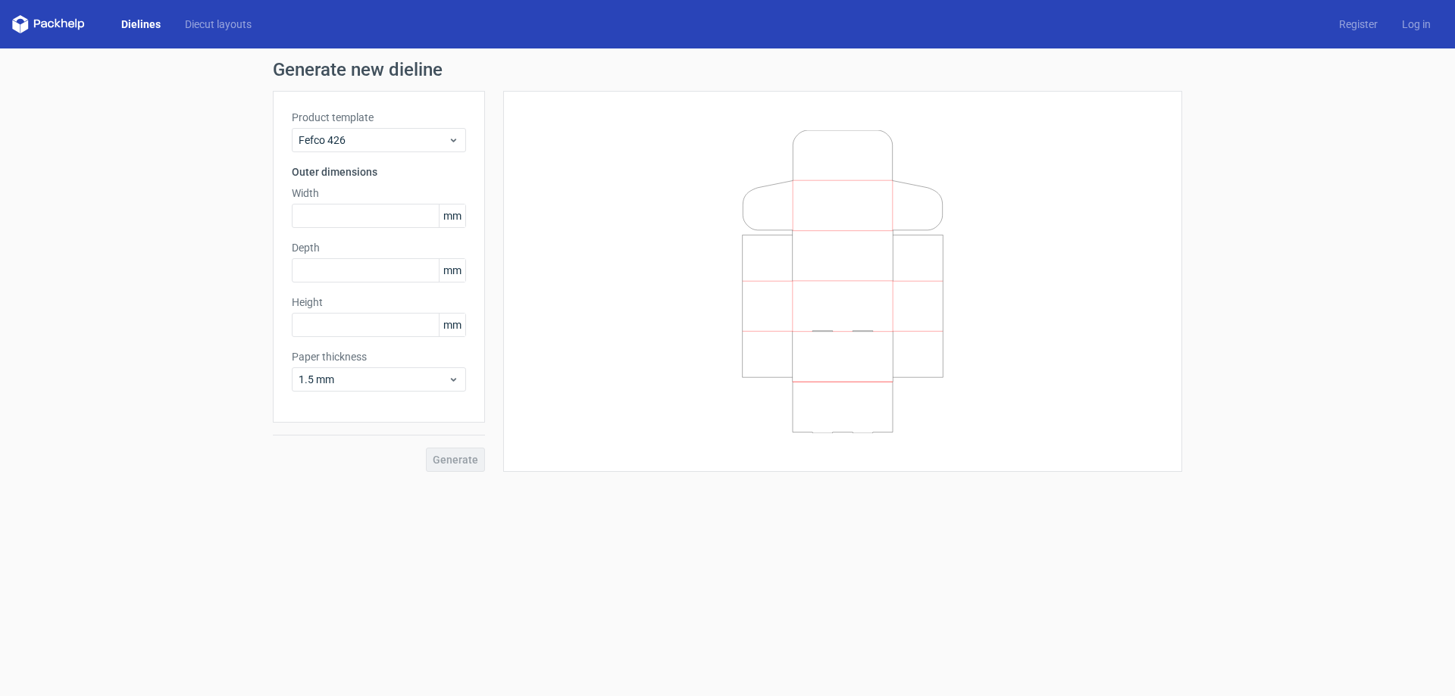
click at [142, 17] on link "Dielines" at bounding box center [141, 24] width 64 height 15
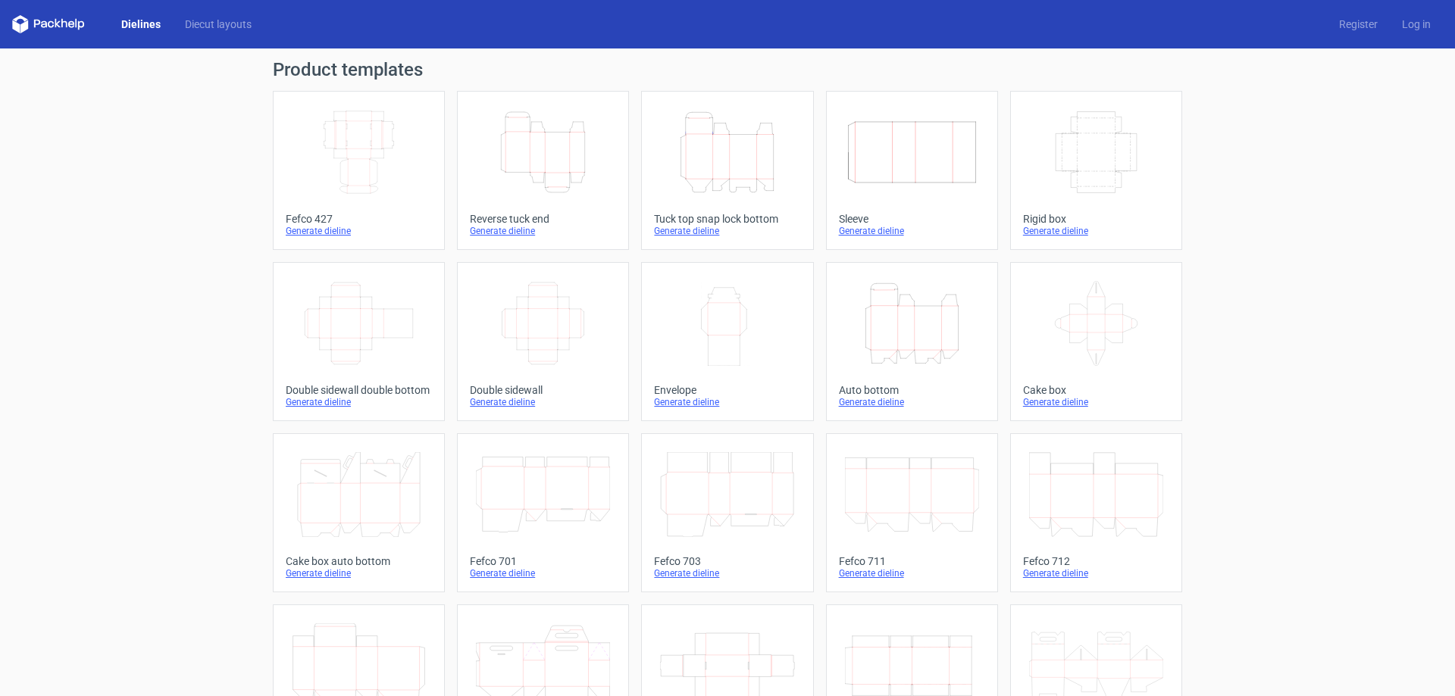
click at [345, 152] on icon "Width Depth Height" at bounding box center [359, 152] width 134 height 85
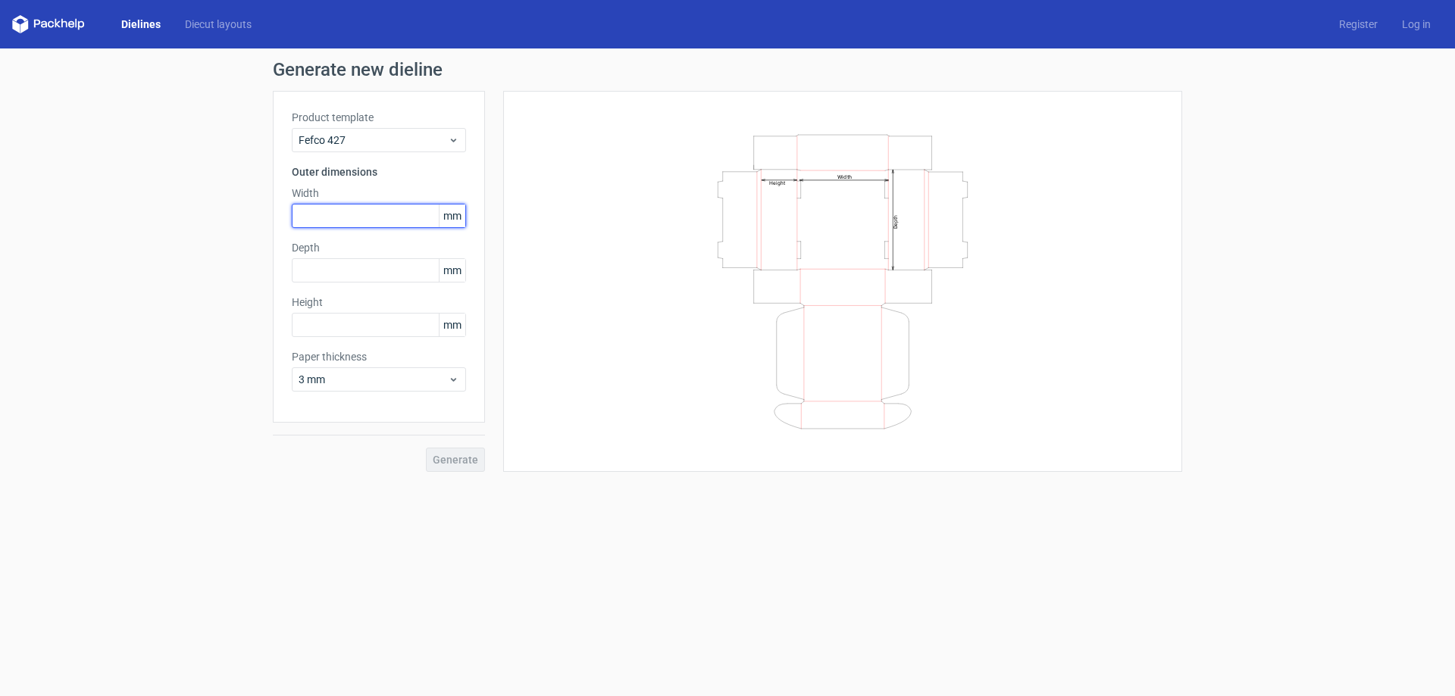
click at [329, 216] on input "text" at bounding box center [379, 216] width 174 height 24
type input "190"
type input "130"
type input "65"
click at [421, 379] on span "3 mm" at bounding box center [373, 379] width 149 height 15
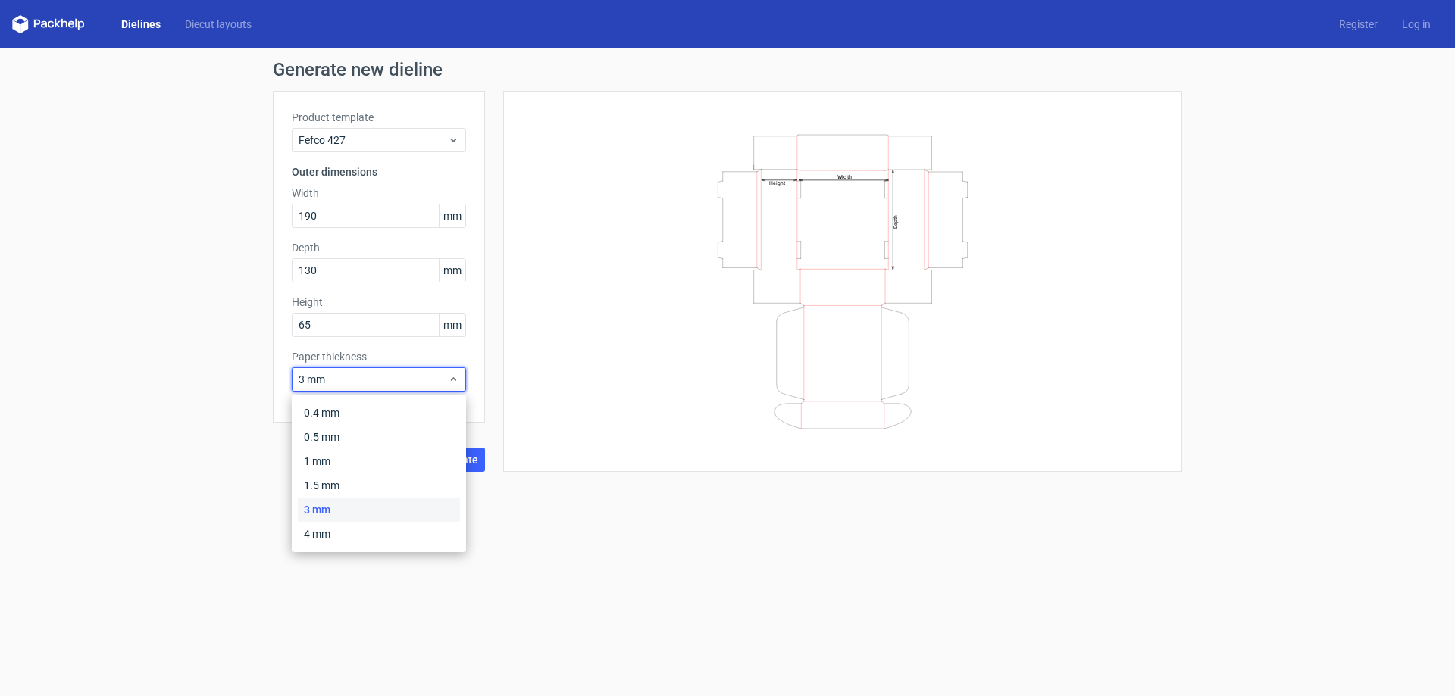
click at [507, 464] on div "Width Depth Height" at bounding box center [842, 281] width 679 height 381
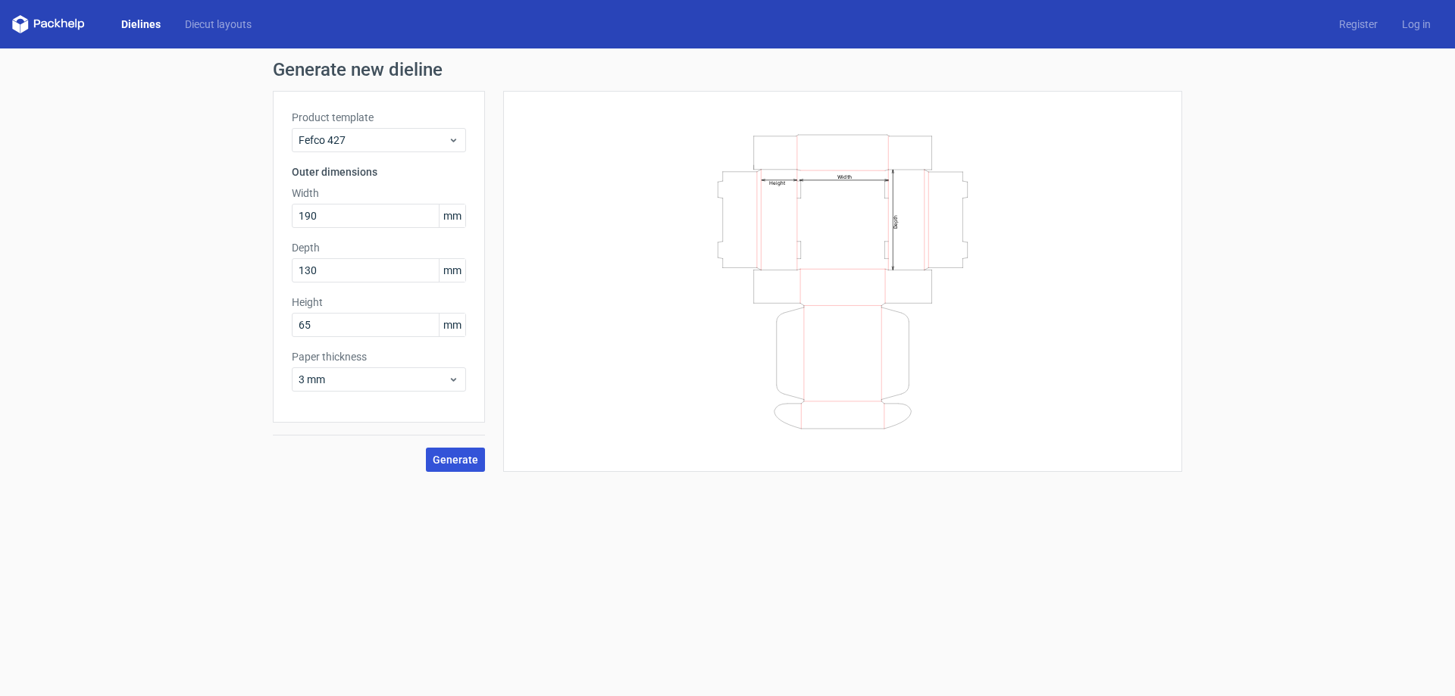
click at [469, 464] on span "Generate" at bounding box center [455, 460] width 45 height 11
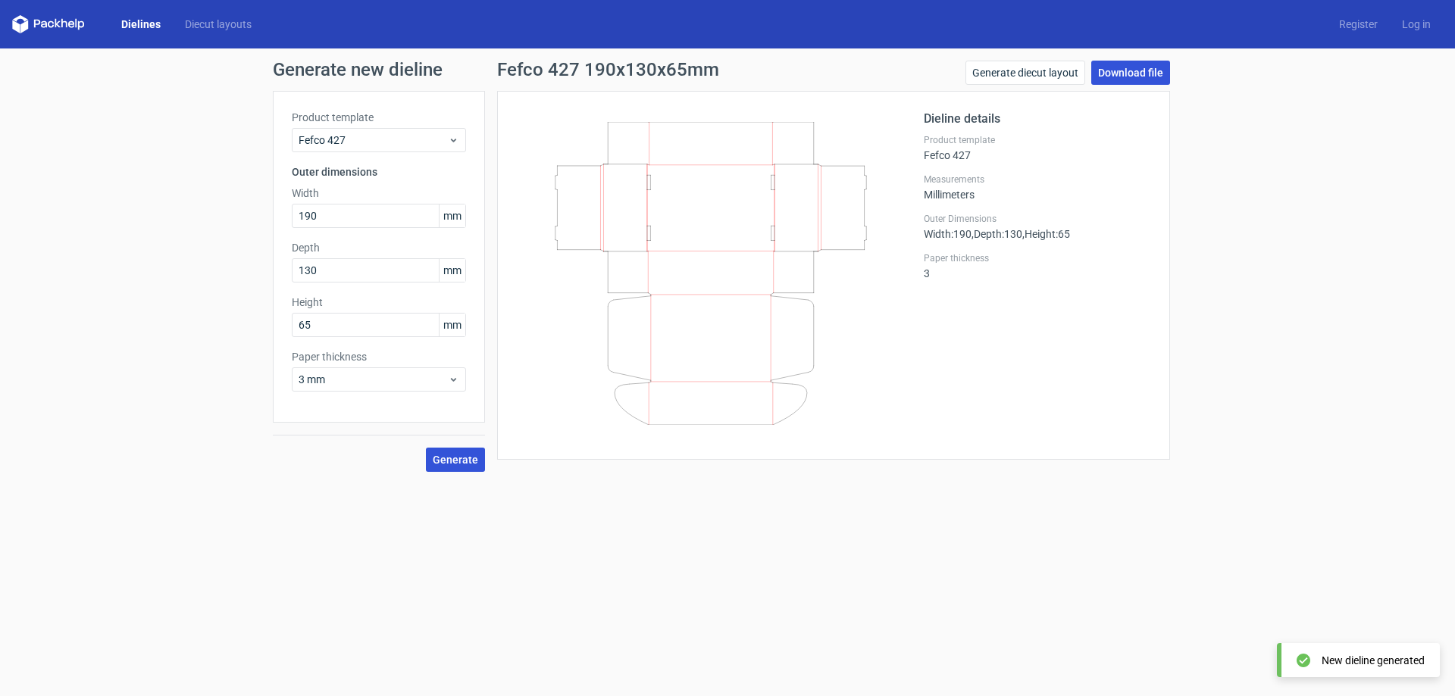
click at [1127, 79] on link "Download file" at bounding box center [1130, 73] width 79 height 24
click at [191, 21] on link "Diecut layouts" at bounding box center [218, 24] width 91 height 15
